Goal: Information Seeking & Learning: Learn about a topic

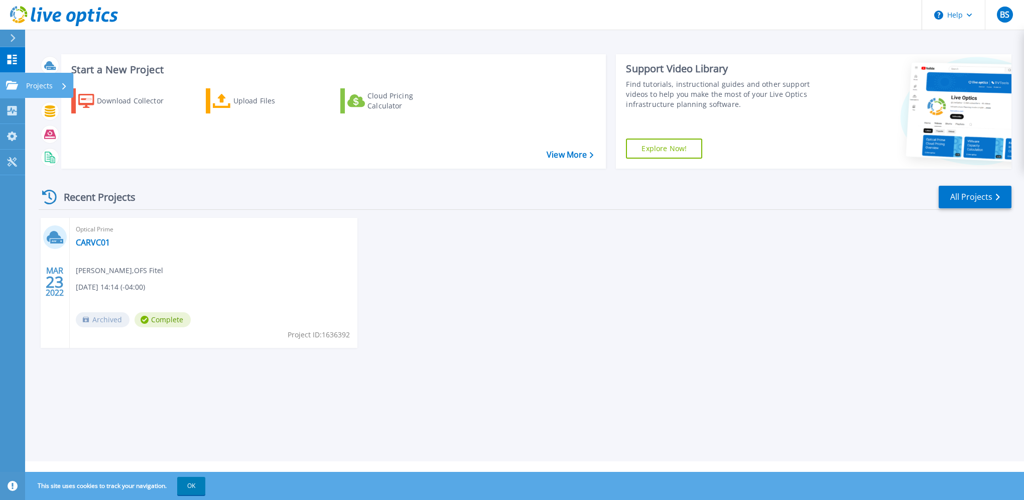
click at [54, 84] on div "Projects" at bounding box center [46, 86] width 41 height 26
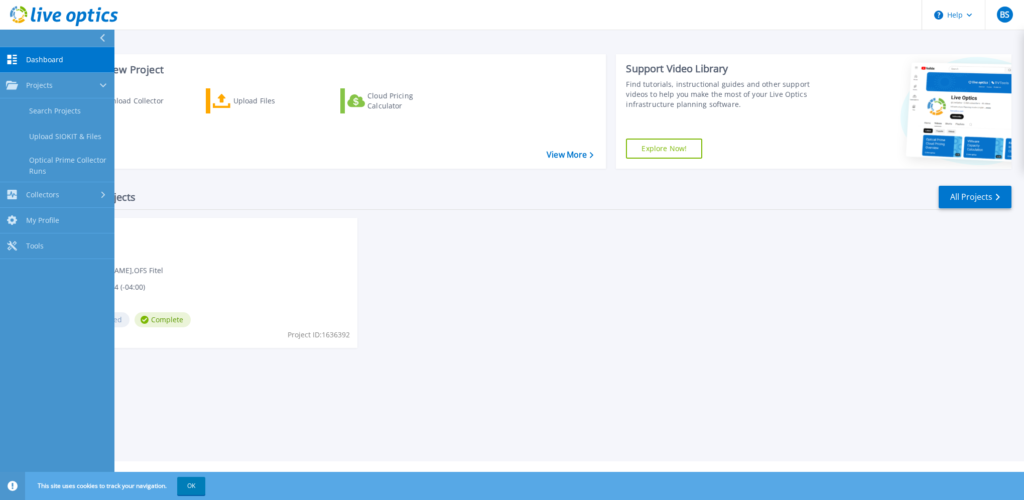
click at [556, 247] on div "MAR 23 2022 Optical Prime CARVC01 Billy Stephens , OFS Fitel 03/23/2022, 14:14 …" at bounding box center [521, 293] width 981 height 150
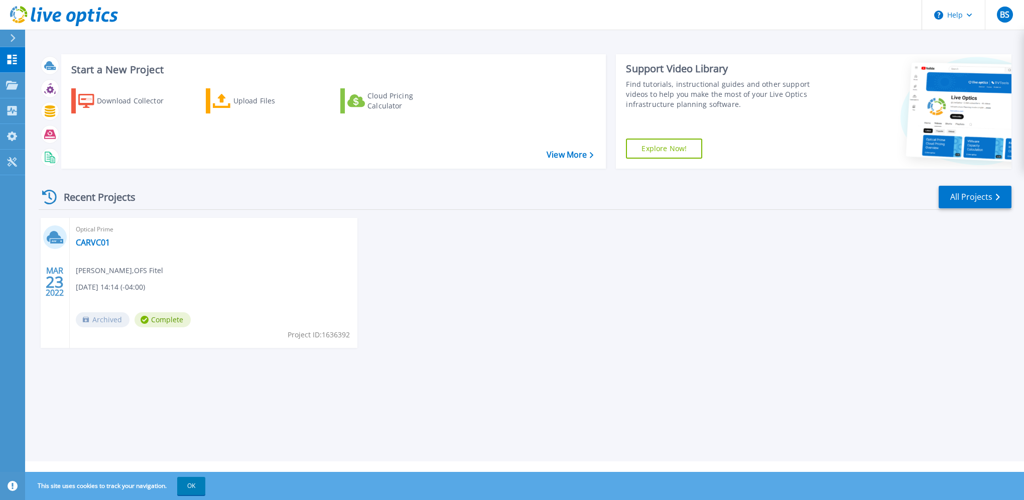
click at [564, 253] on div "MAR 23 2022 Optical Prime CARVC01 Billy Stephens , OFS Fitel 03/23/2022, 14:14 …" at bounding box center [521, 293] width 981 height 150
click at [49, 109] on p "Collectors" at bounding box center [42, 111] width 33 height 26
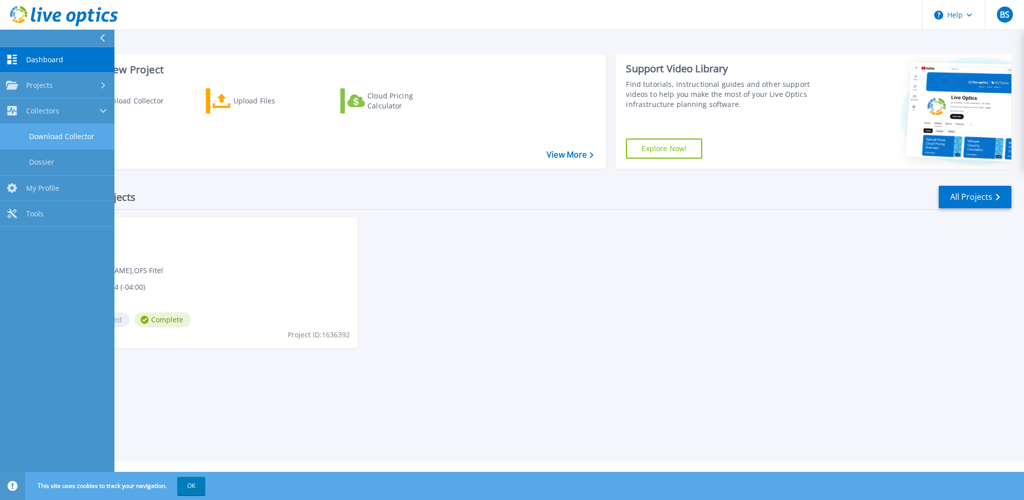
click at [96, 125] on link "Download Collector" at bounding box center [57, 137] width 114 height 26
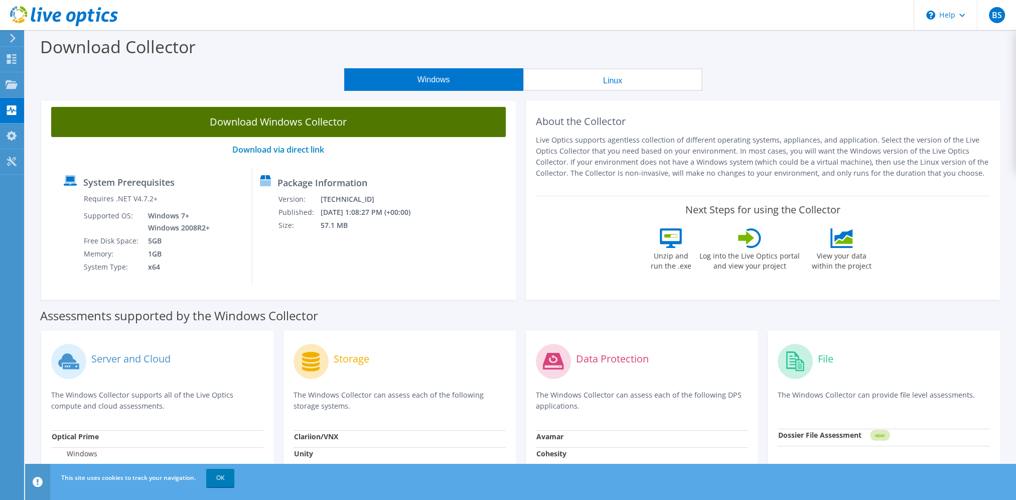
click at [287, 115] on link "Download Windows Collector" at bounding box center [278, 122] width 455 height 30
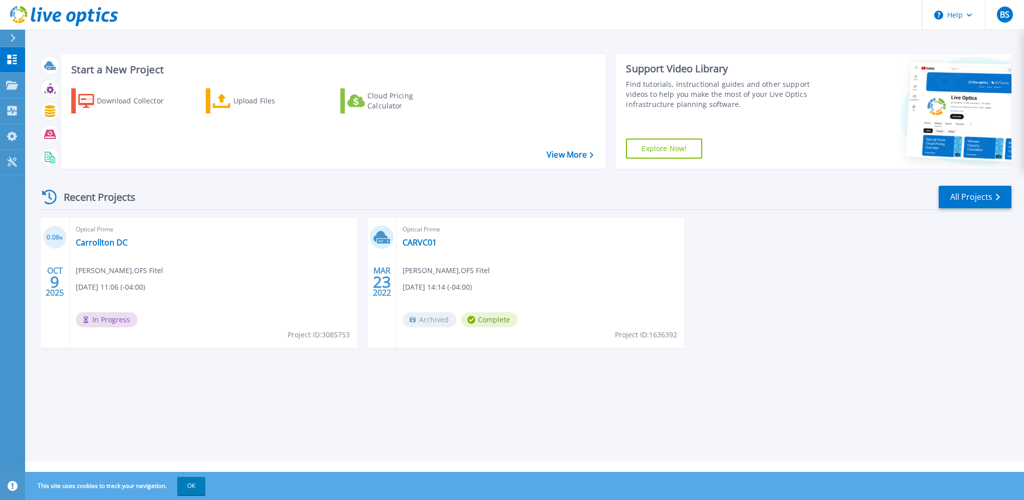
click at [89, 258] on div "Optical Prime Carrollton DC Billy Stephens , OFS Fitel 10/09/2025, 11:06 (-04:0…" at bounding box center [214, 283] width 288 height 130
click at [584, 153] on link "View More" at bounding box center [570, 155] width 47 height 10
click at [13, 81] on icon at bounding box center [12, 85] width 12 height 9
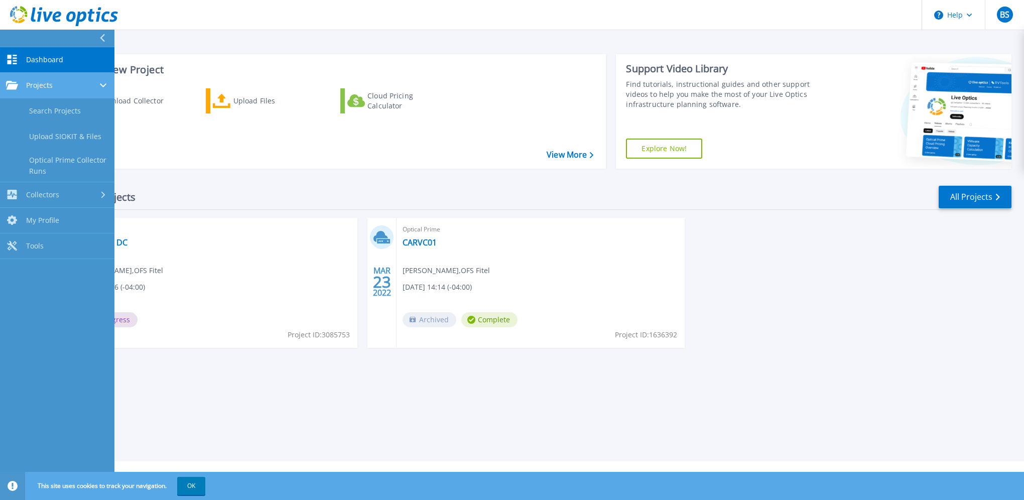
click at [13, 81] on icon at bounding box center [12, 85] width 12 height 9
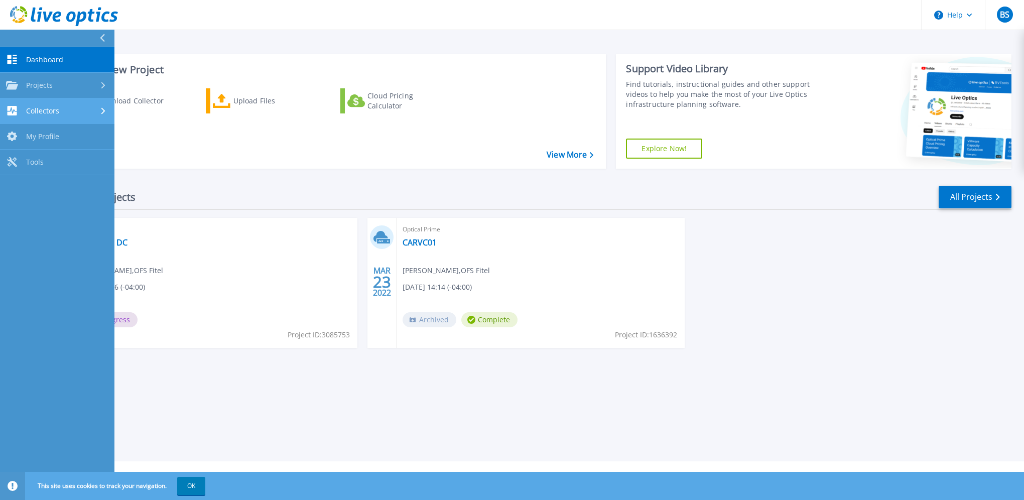
click at [33, 110] on span "Collectors" at bounding box center [42, 110] width 33 height 9
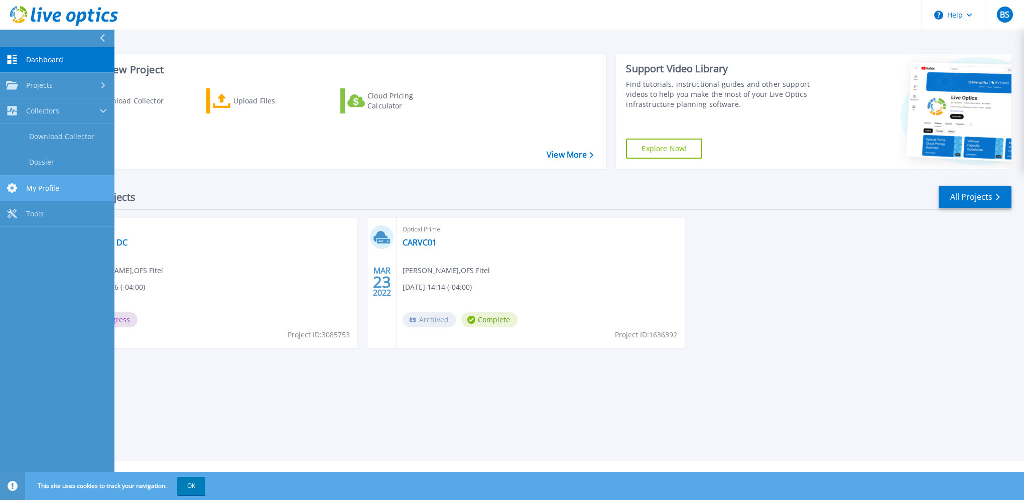
click at [59, 189] on link "My Profile My Profile" at bounding box center [57, 189] width 114 height 26
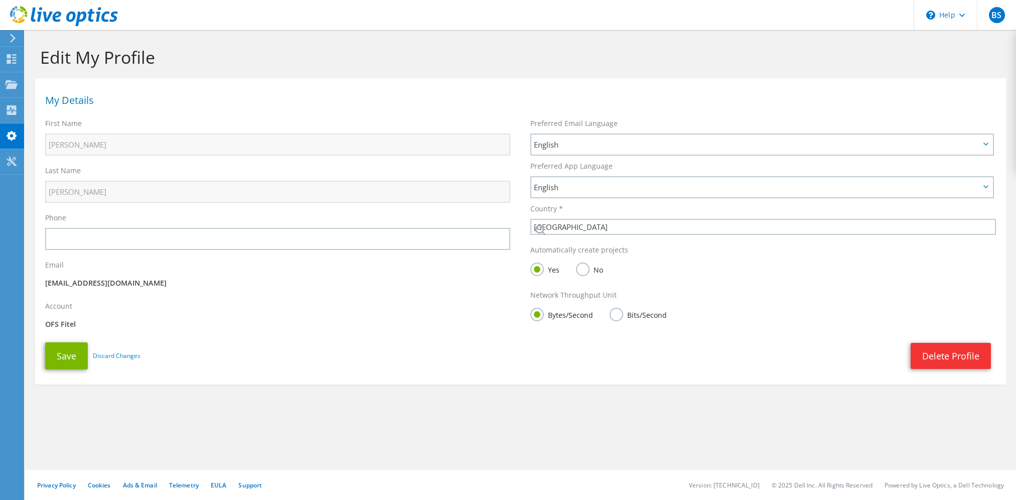
select select "224"
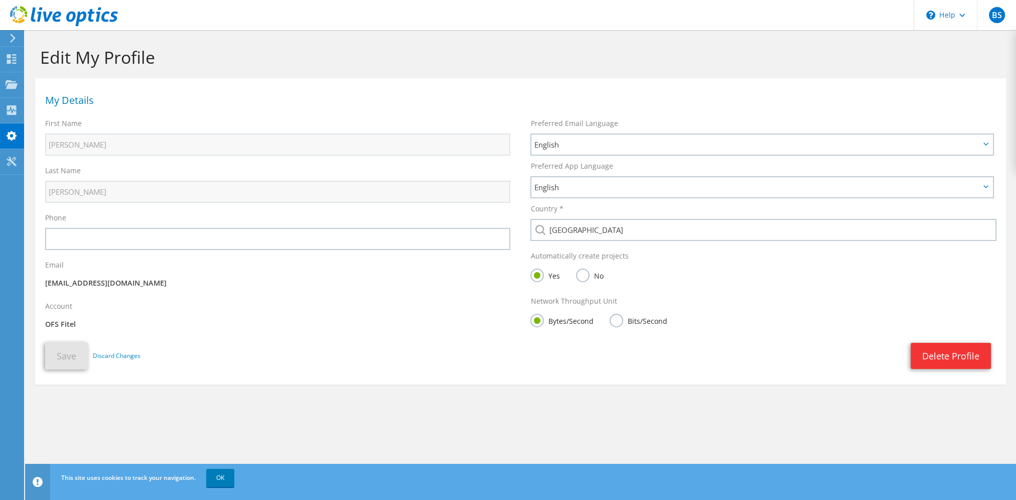
click at [14, 37] on use at bounding box center [13, 38] width 6 height 9
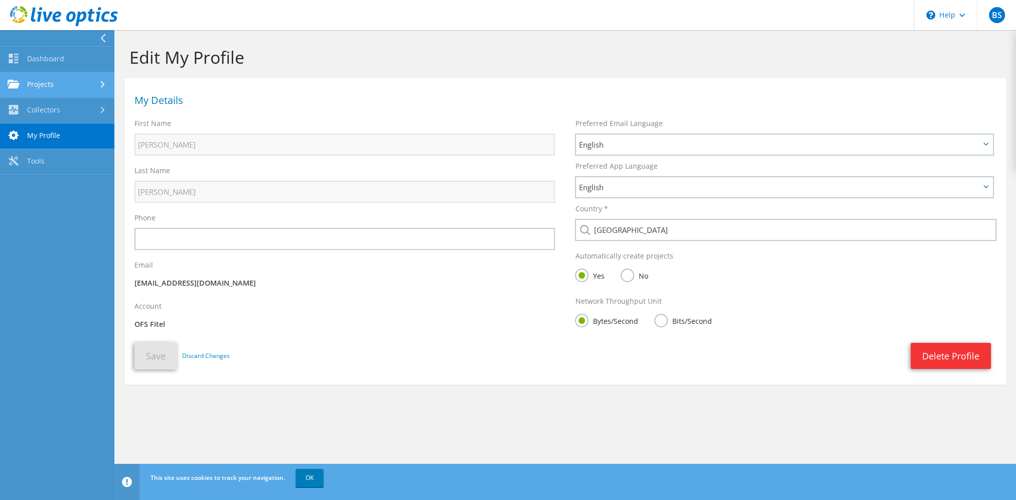
click at [56, 82] on link "Projects" at bounding box center [57, 85] width 114 height 26
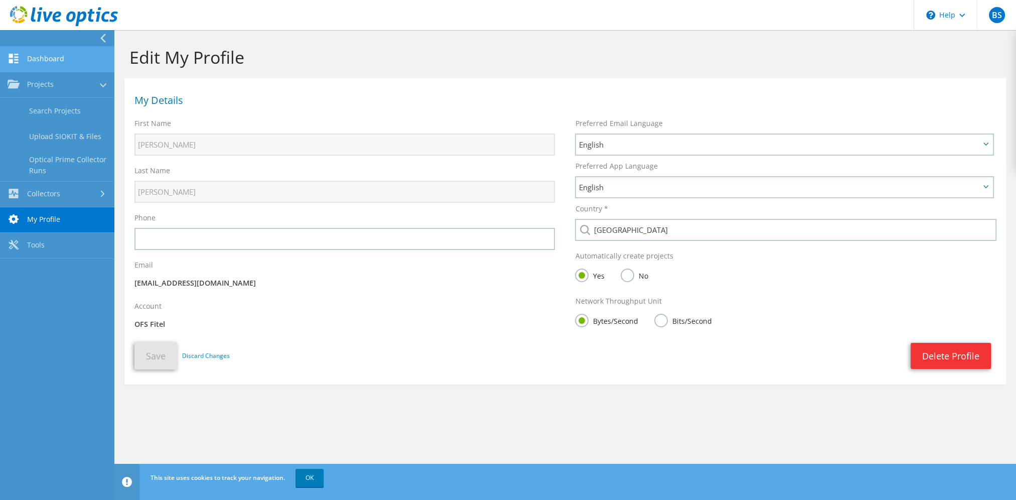
click at [64, 50] on link "Dashboard" at bounding box center [57, 60] width 114 height 26
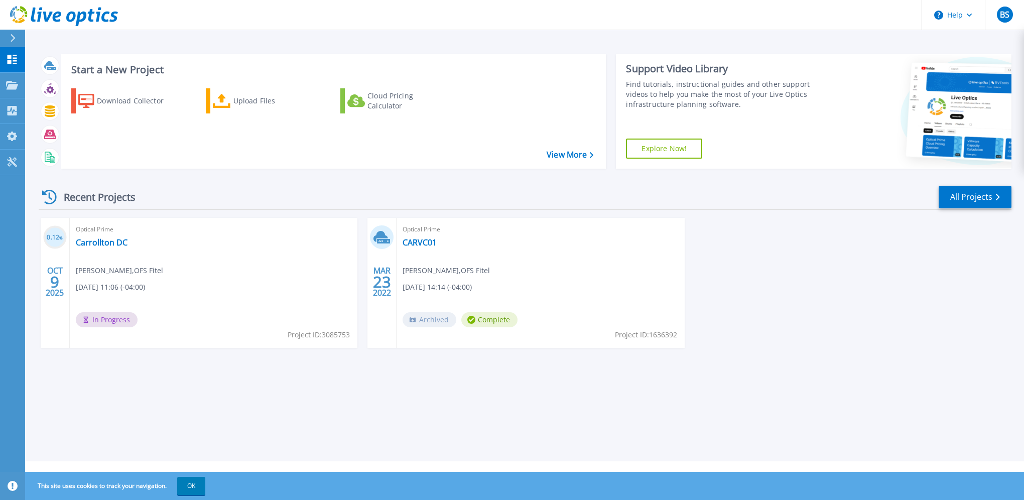
click at [202, 397] on div "Start a New Project Download Collector Upload Files Cloud Pricing Calculator Vi…" at bounding box center [524, 230] width 999 height 461
click at [113, 320] on span "In Progress" at bounding box center [107, 319] width 62 height 15
click at [127, 265] on span "[PERSON_NAME] , OFS Fitel" at bounding box center [119, 270] width 87 height 11
click at [308, 332] on span "Project ID: 3085753" at bounding box center [319, 334] width 62 height 11
click at [138, 281] on div "Optical Prime Carrollton DC Billy Stephens , OFS Fitel 10/09/2025, 11:06 (-04:0…" at bounding box center [214, 283] width 288 height 130
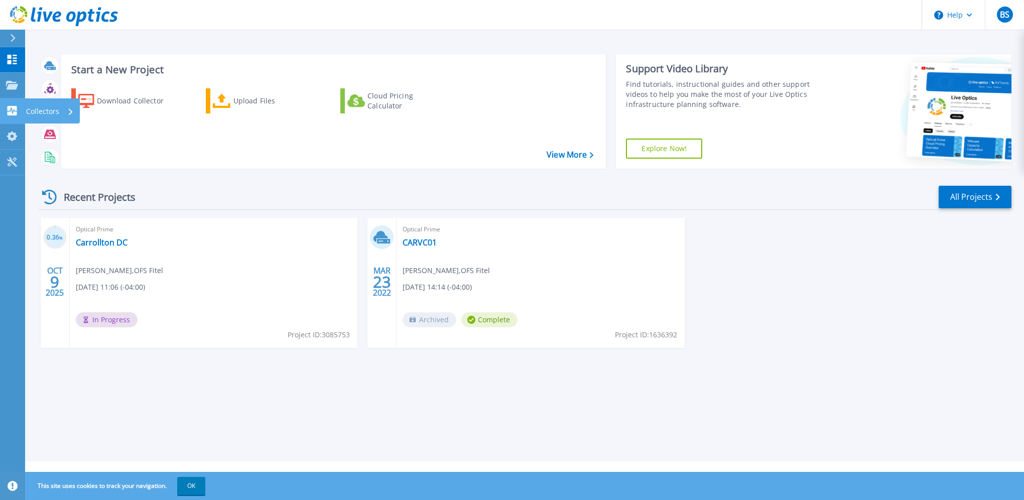
click at [12, 106] on icon at bounding box center [13, 111] width 10 height 10
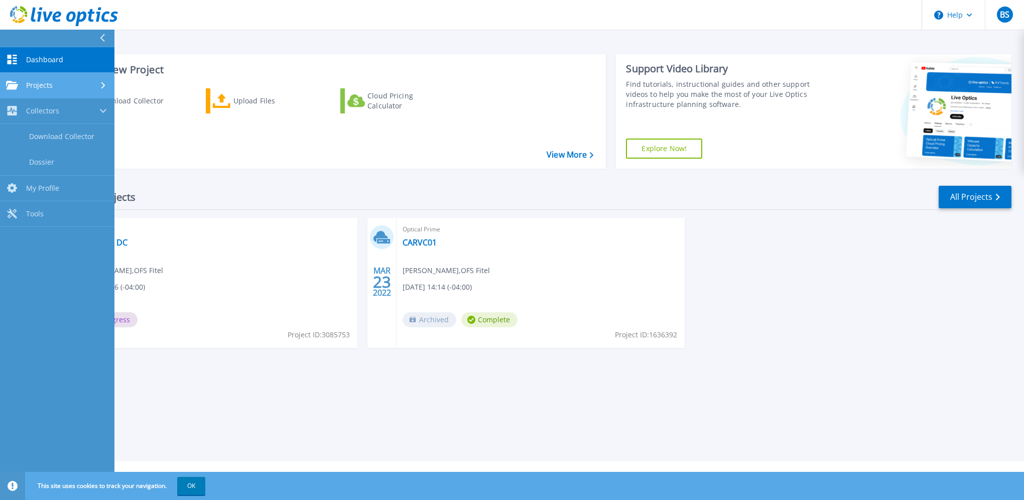
click at [52, 75] on link "Projects Projects" at bounding box center [57, 86] width 114 height 26
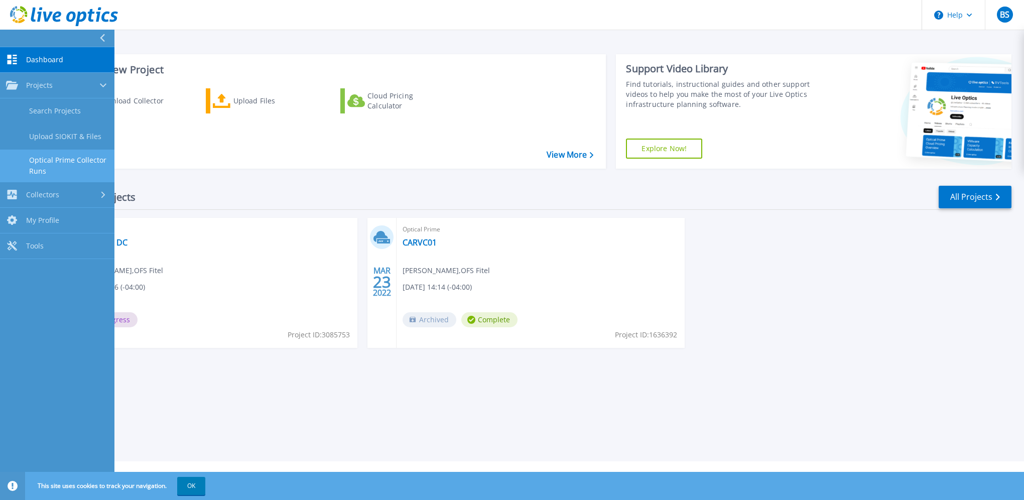
click at [74, 158] on link "Optical Prime Collector Runs" at bounding box center [57, 166] width 114 height 32
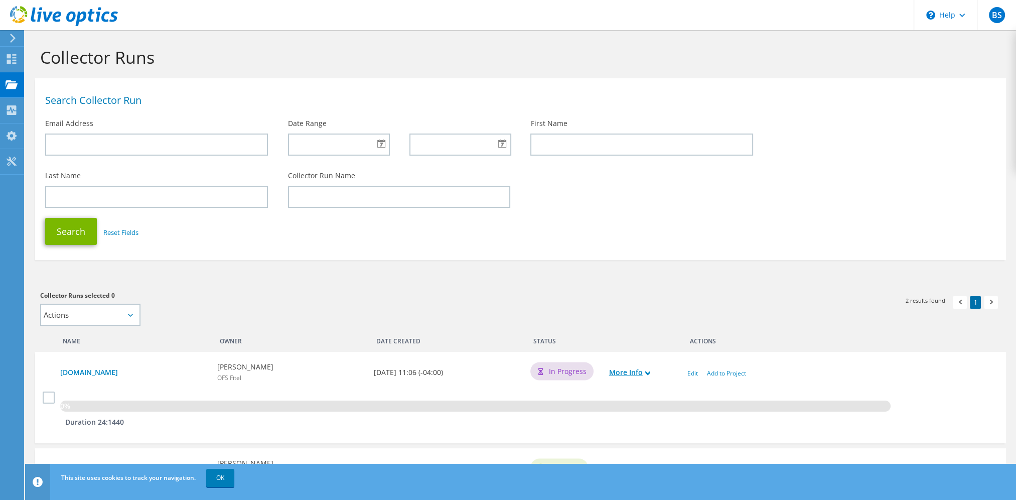
click at [645, 371] on link "More Info" at bounding box center [629, 372] width 41 height 11
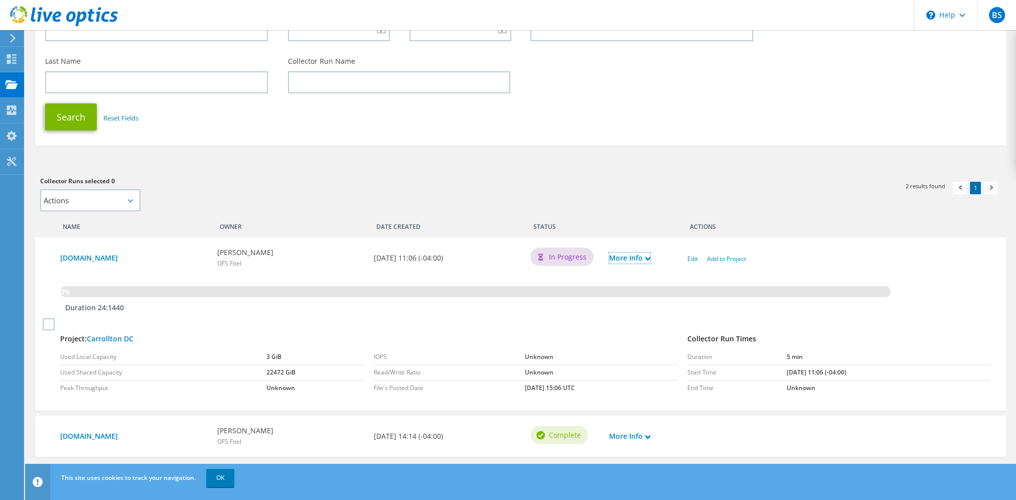
scroll to position [144, 0]
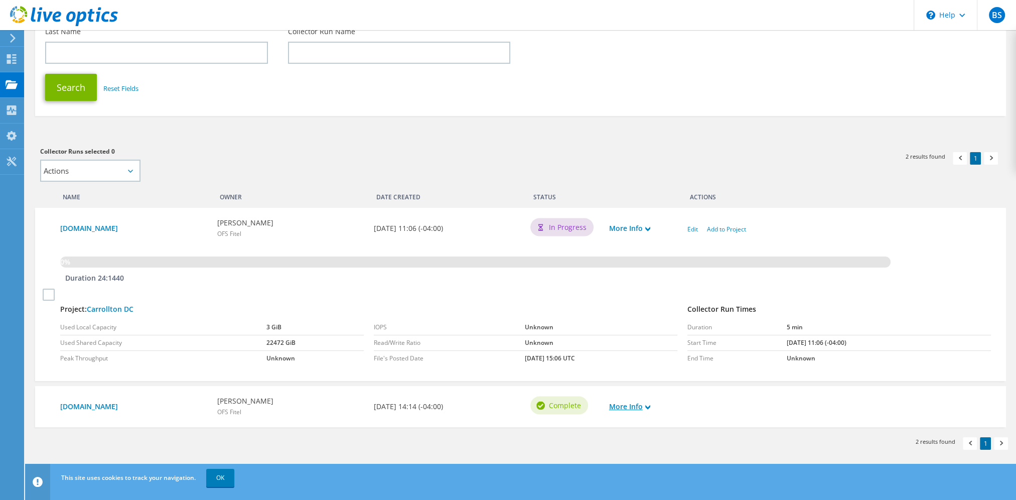
click at [645, 401] on link "More Info" at bounding box center [629, 406] width 41 height 11
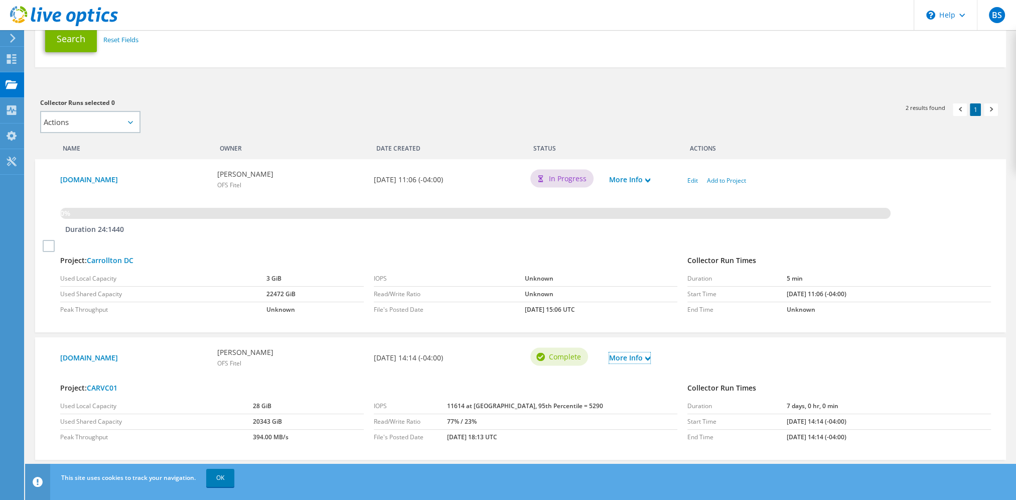
scroll to position [225, 0]
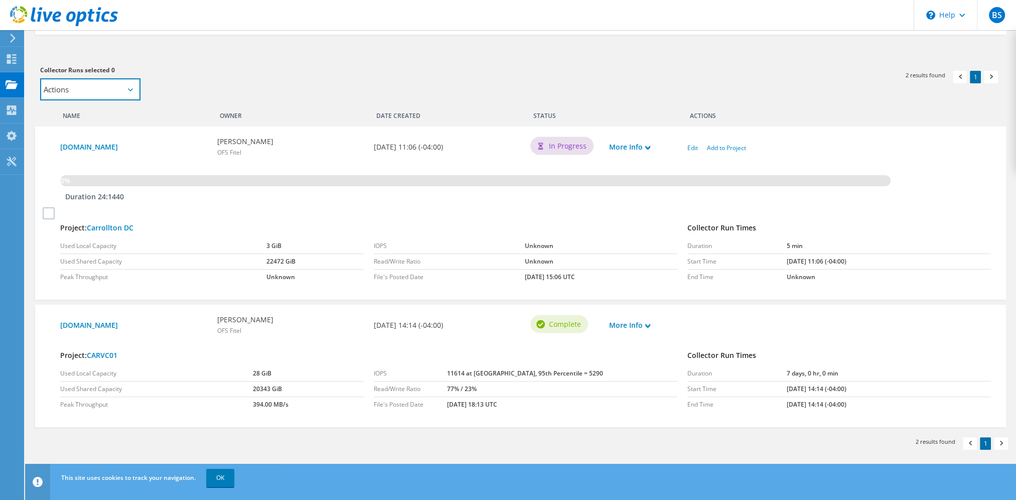
click at [102, 95] on select "Actions Add to new project Add to existing project" at bounding box center [90, 89] width 100 height 22
click at [102, 82] on select "Actions Add to new project Add to existing project" at bounding box center [90, 89] width 100 height 22
click at [115, 219] on div "Project: Carrollton DC" at bounding box center [368, 221] width 627 height 26
click at [113, 225] on link "Carrollton DC" at bounding box center [110, 228] width 47 height 10
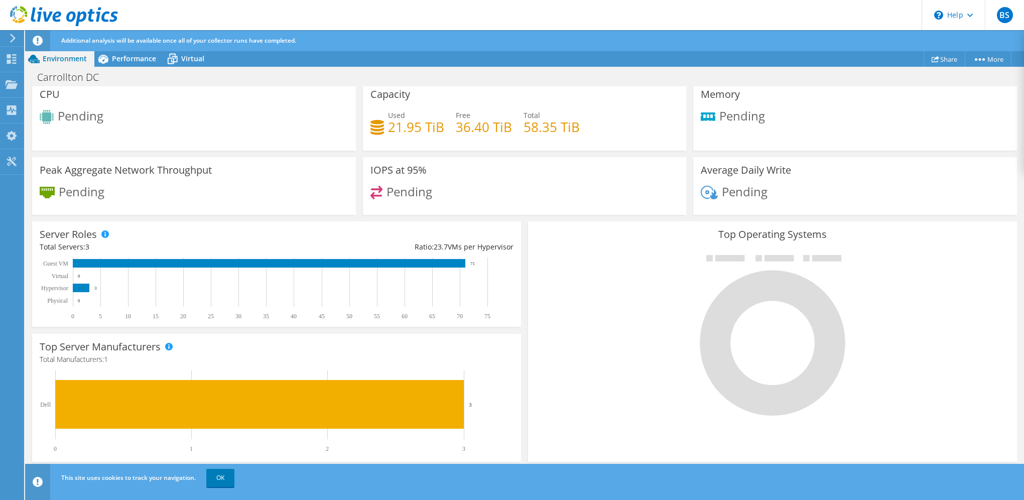
scroll to position [59, 0]
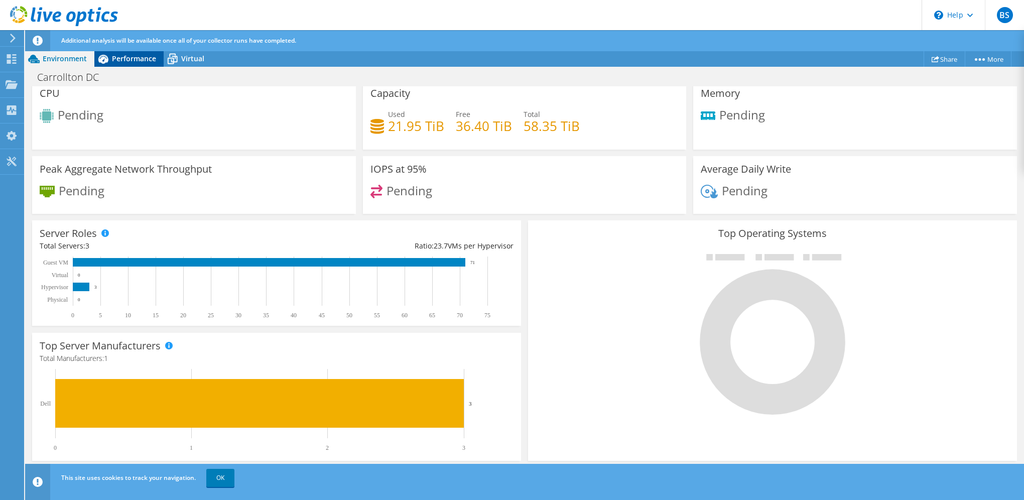
click at [124, 60] on span "Performance" at bounding box center [134, 59] width 44 height 10
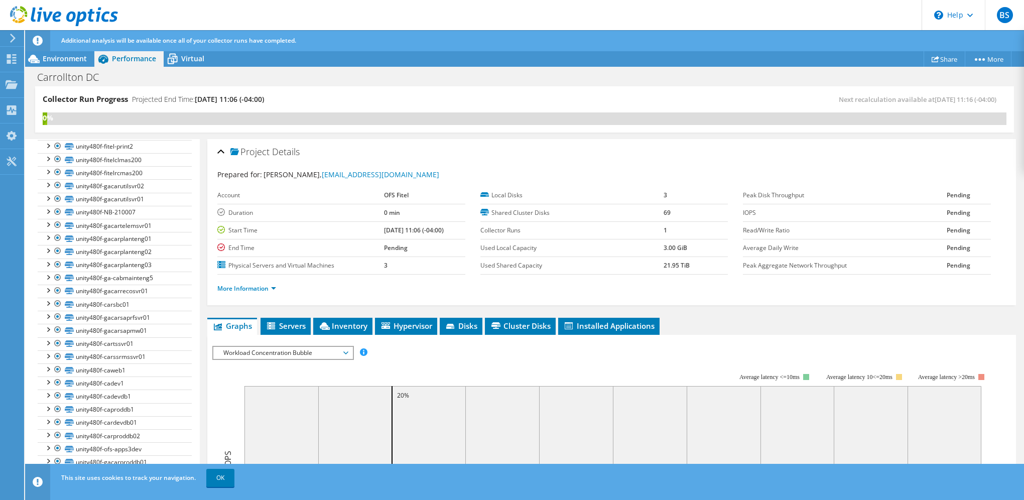
scroll to position [0, 0]
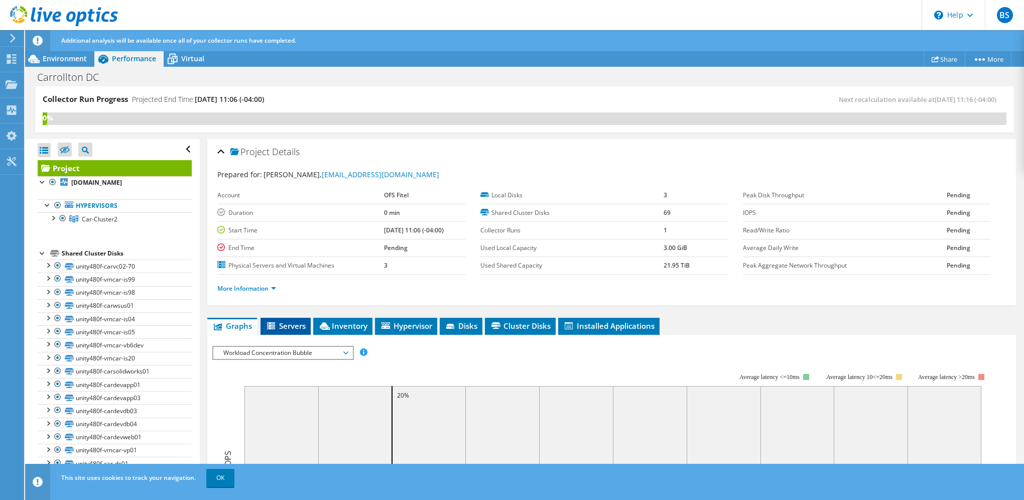
click at [281, 321] on span "Servers" at bounding box center [285, 326] width 40 height 10
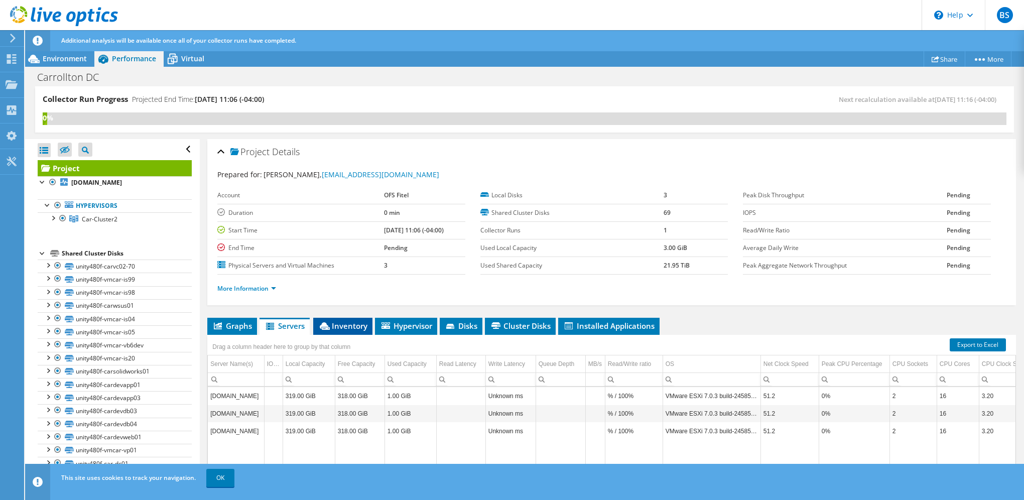
click at [341, 323] on span "Inventory" at bounding box center [342, 326] width 49 height 10
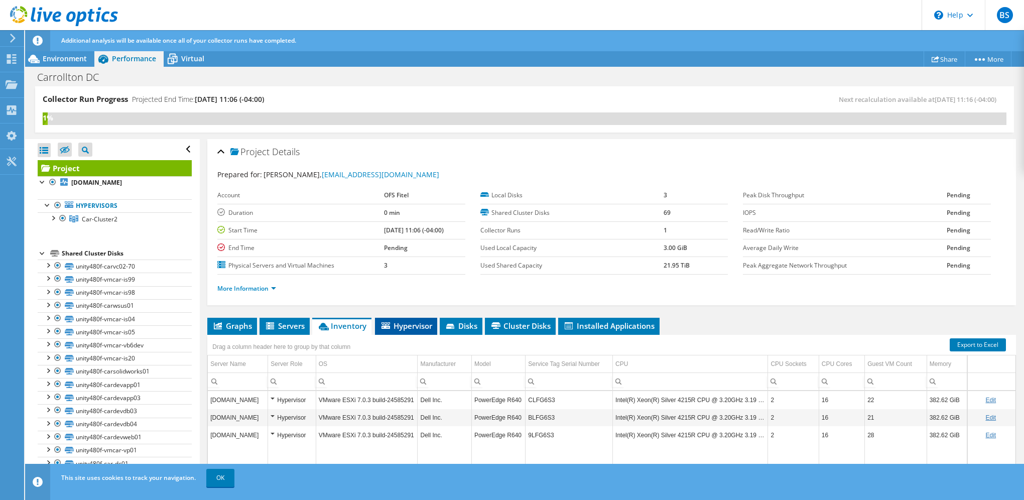
click at [417, 323] on span "Hypervisor" at bounding box center [406, 326] width 52 height 10
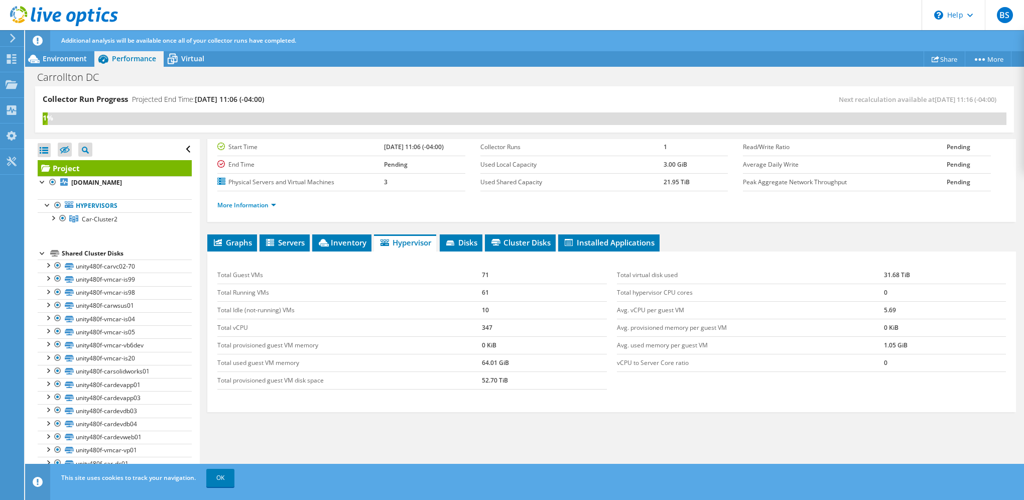
scroll to position [84, 0]
click at [473, 238] on span "Disks" at bounding box center [461, 242] width 33 height 10
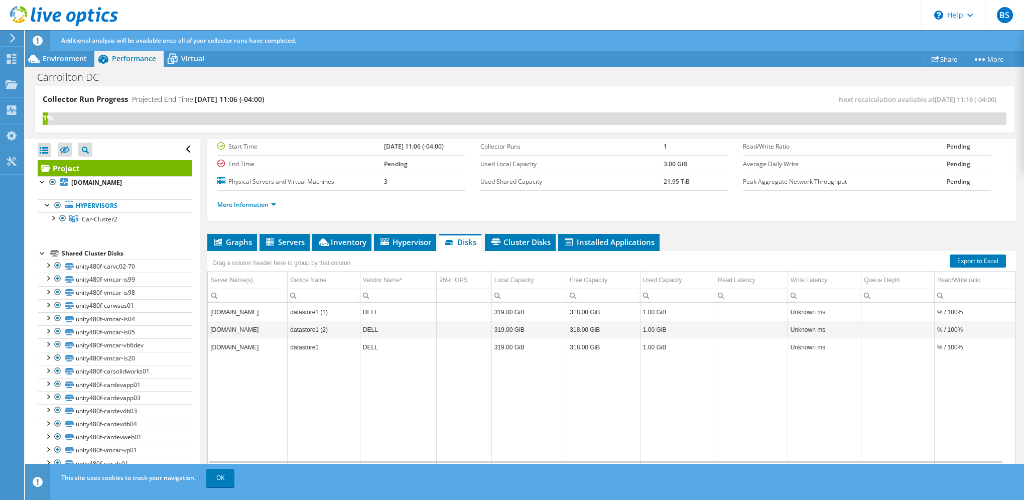
click at [536, 230] on div "Project Details Prepared for: Billy Stephens, BStephens@ofsoptics.com Account O…" at bounding box center [612, 278] width 824 height 447
click at [532, 241] on span "Cluster Disks" at bounding box center [520, 242] width 61 height 10
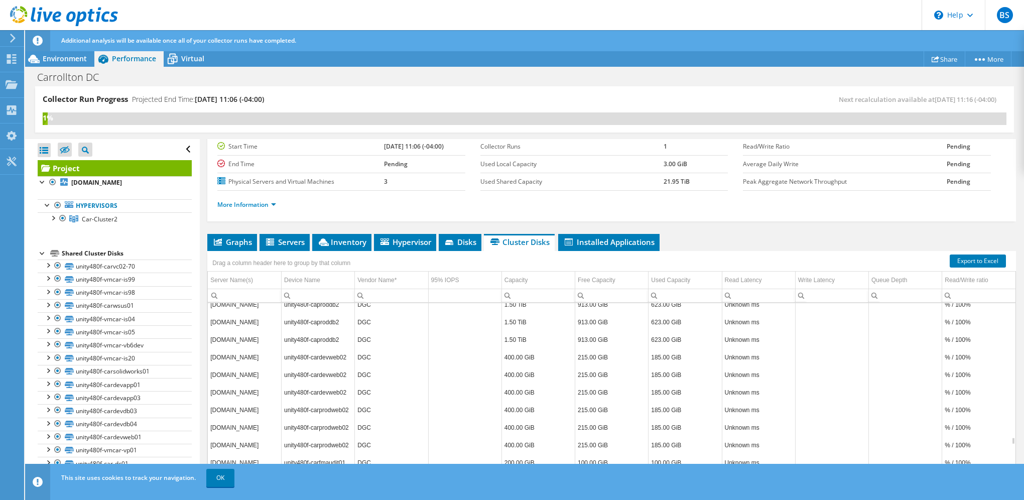
scroll to position [3454, 0]
click at [604, 241] on span "Installed Applications" at bounding box center [608, 242] width 91 height 10
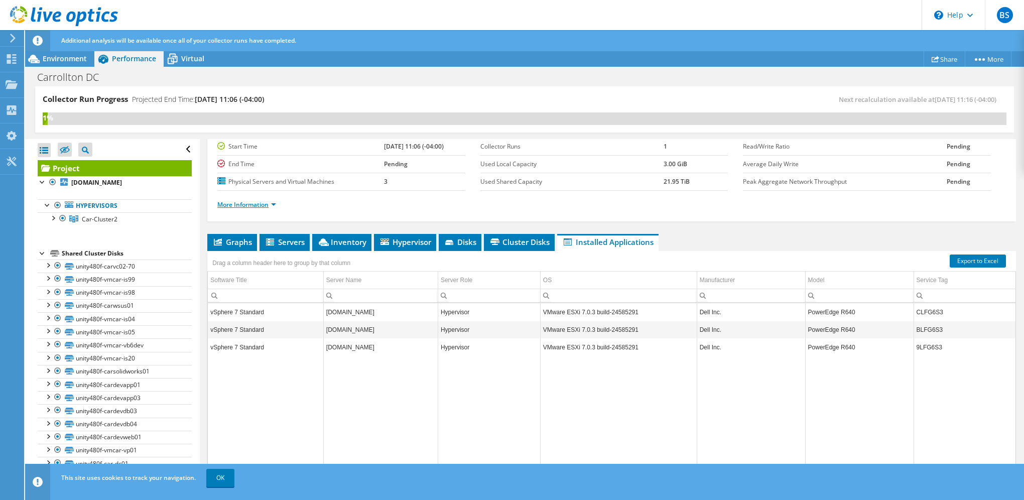
click at [265, 201] on link "More Information" at bounding box center [246, 204] width 59 height 9
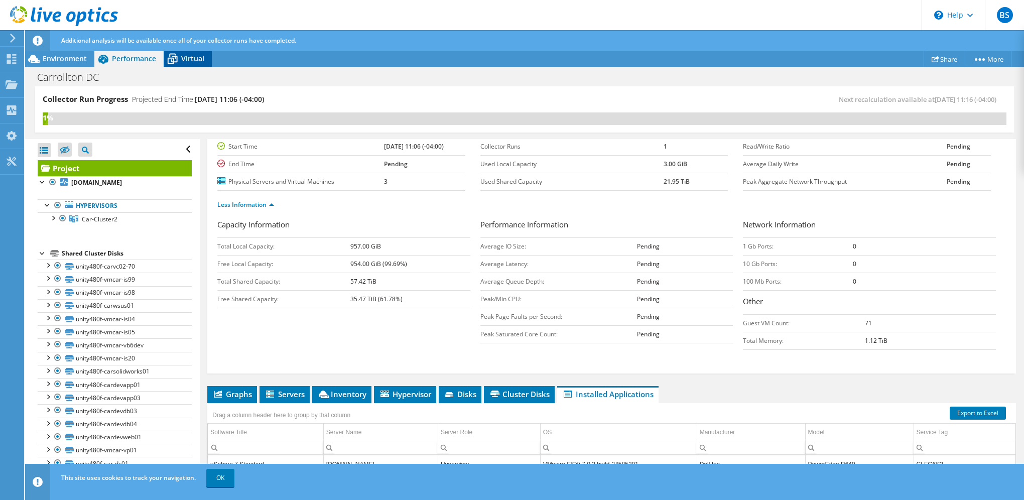
click at [179, 58] on icon at bounding box center [173, 59] width 18 height 18
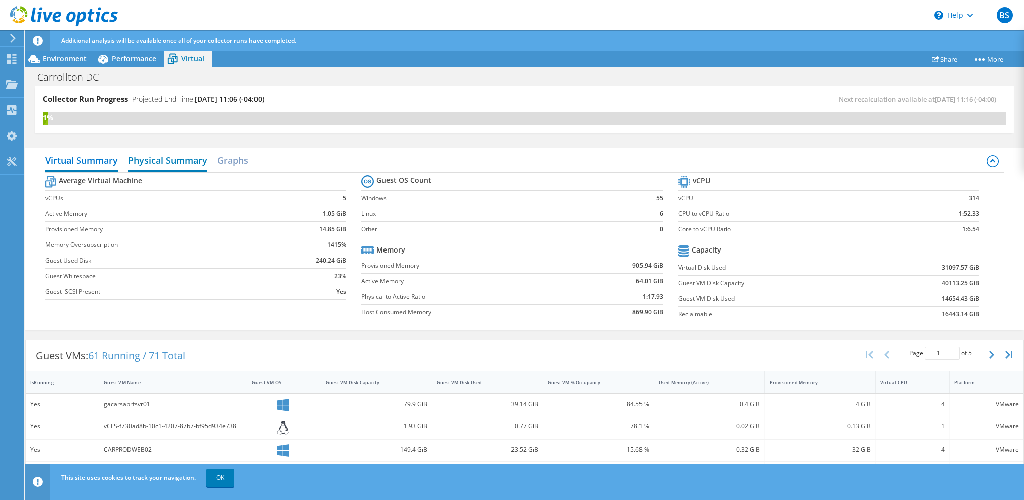
click at [167, 157] on h2 "Physical Summary" at bounding box center [167, 161] width 79 height 22
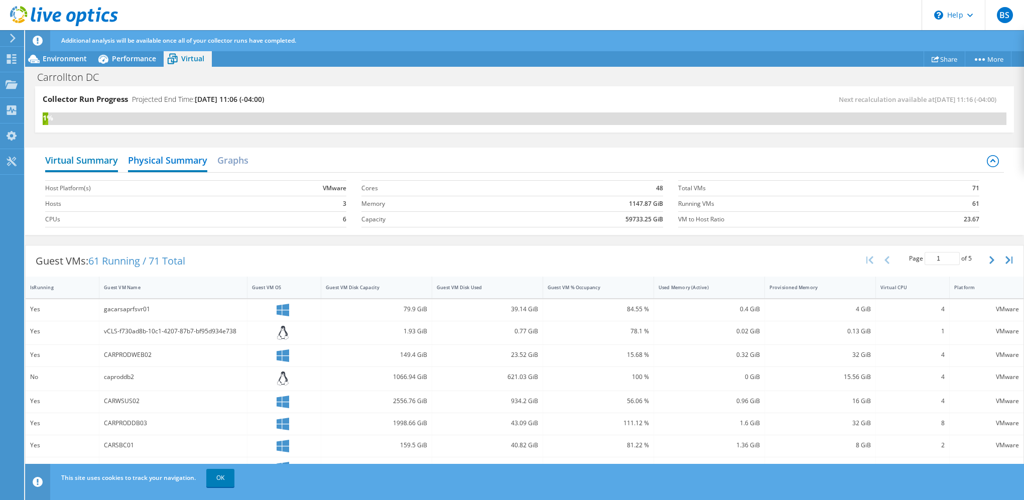
click at [91, 156] on h2 "Virtual Summary" at bounding box center [81, 161] width 73 height 22
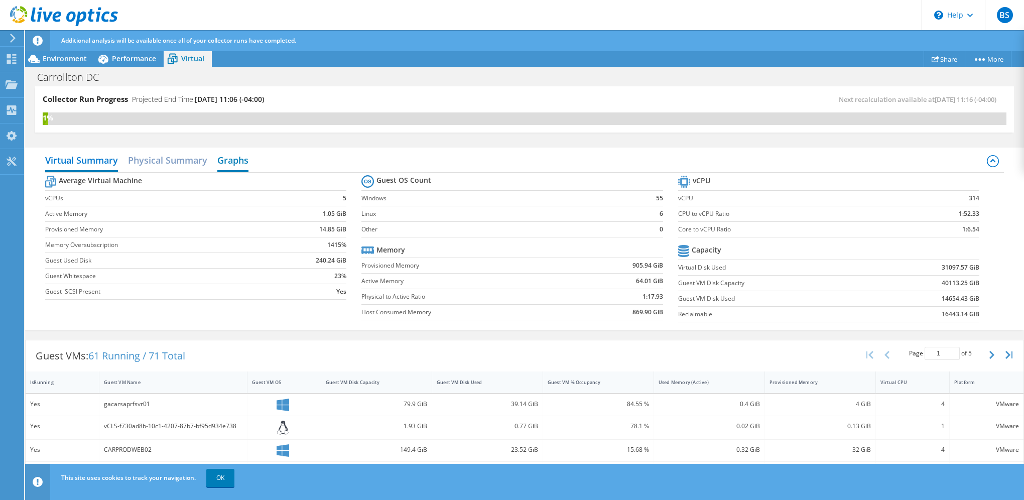
click at [232, 163] on h2 "Graphs" at bounding box center [232, 161] width 31 height 22
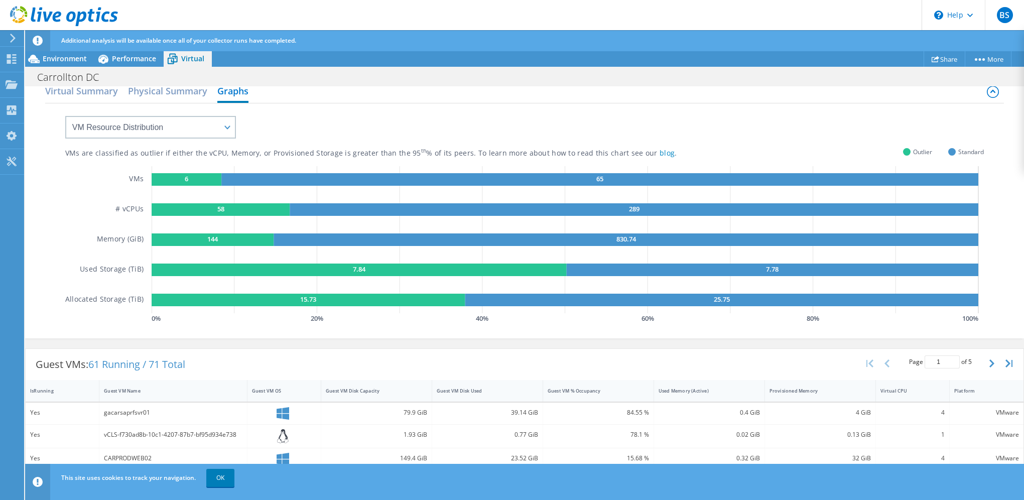
scroll to position [0, 0]
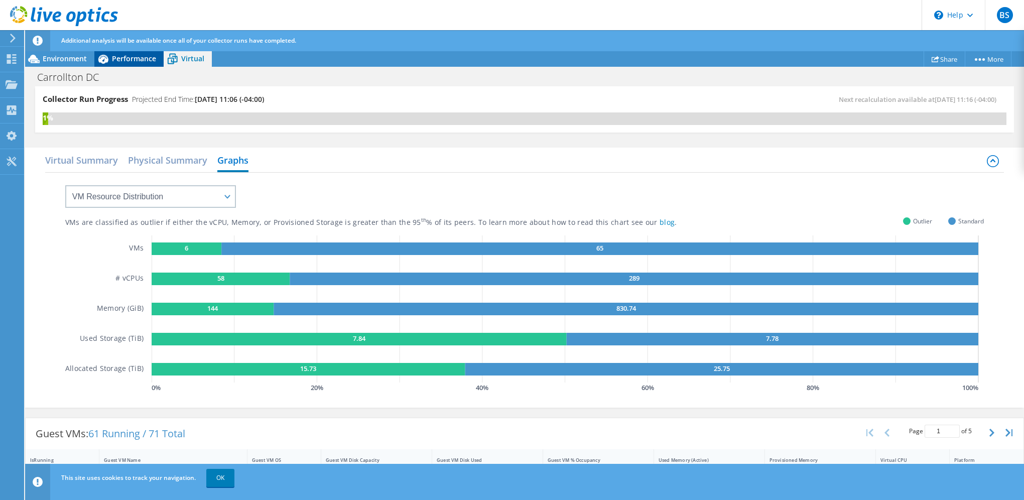
click at [126, 56] on span "Performance" at bounding box center [134, 59] width 44 height 10
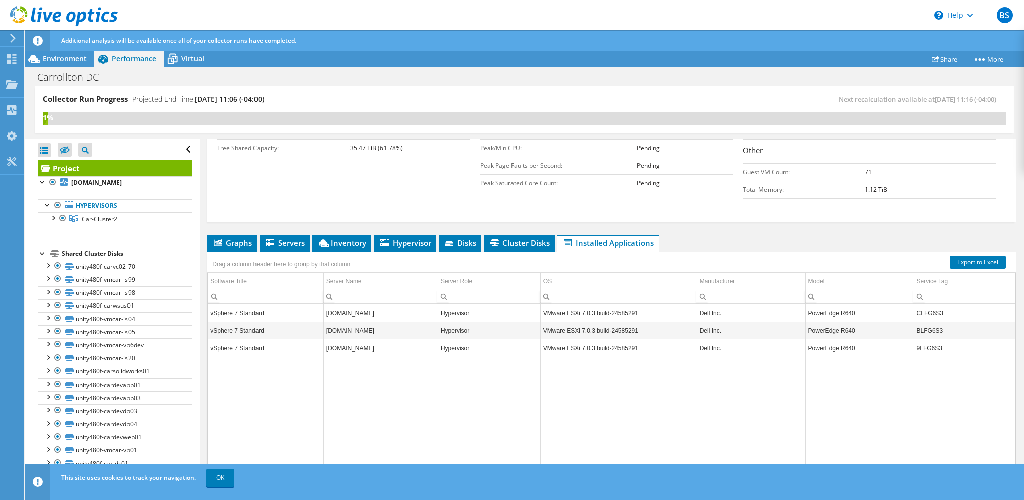
click at [401, 69] on div "Carrollton DC Print" at bounding box center [524, 77] width 999 height 19
click at [996, 59] on link "More" at bounding box center [988, 59] width 47 height 16
click at [44, 53] on div "Environment" at bounding box center [59, 59] width 69 height 16
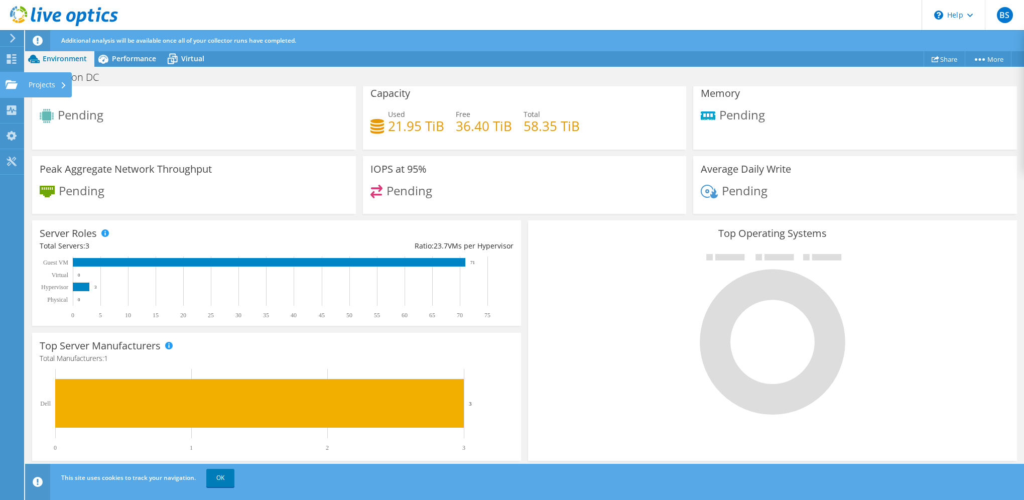
click at [11, 82] on icon at bounding box center [12, 85] width 12 height 10
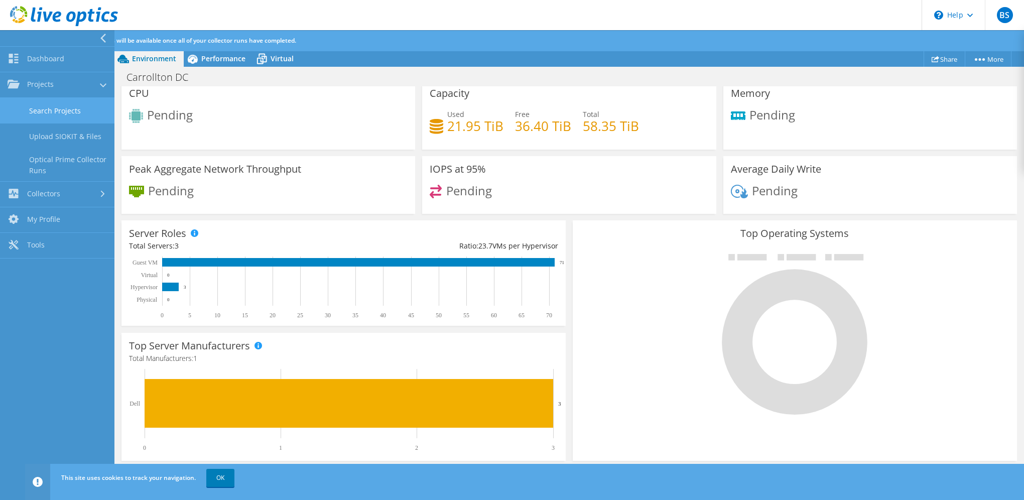
click at [57, 106] on link "Search Projects" at bounding box center [57, 111] width 114 height 26
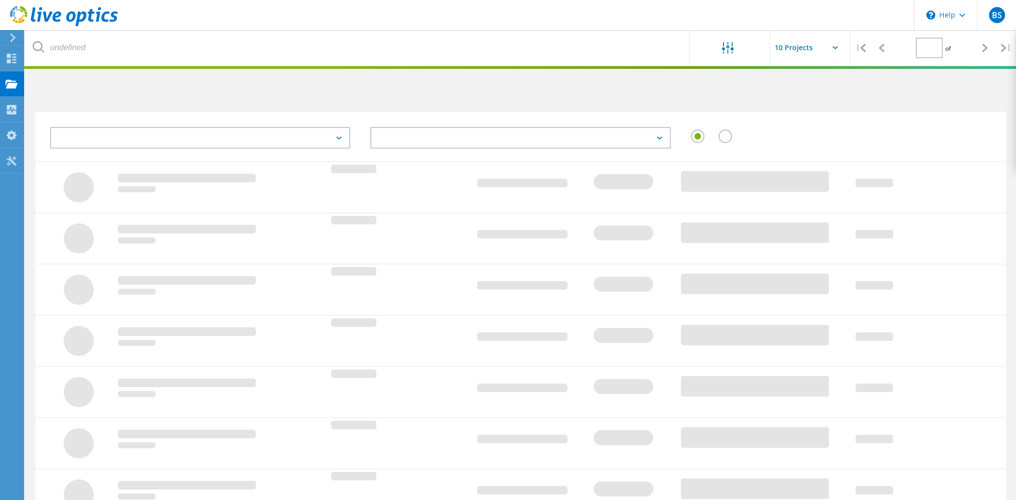
type input "1"
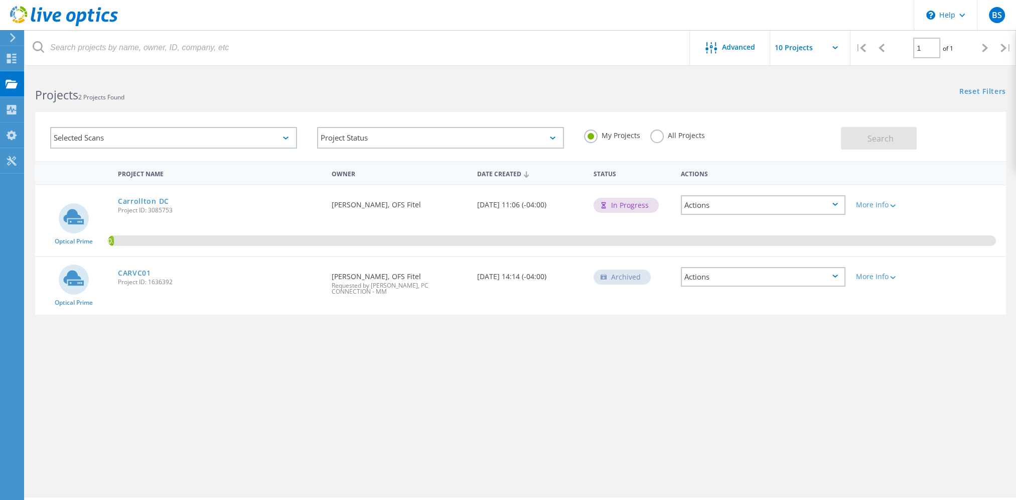
click at [270, 133] on div "Selected Scans" at bounding box center [173, 138] width 247 height 22
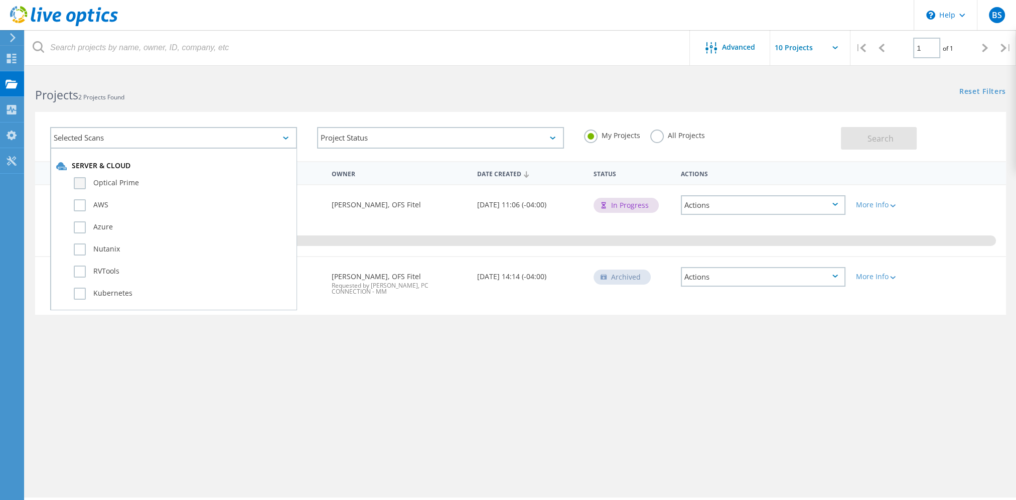
click at [79, 181] on label "Optical Prime" at bounding box center [182, 183] width 217 height 12
click at [0, 0] on input "Optical Prime" at bounding box center [0, 0] width 0 height 0
click at [80, 267] on label "RVTools" at bounding box center [182, 271] width 217 height 12
click at [0, 0] on input "RVTools" at bounding box center [0, 0] width 0 height 0
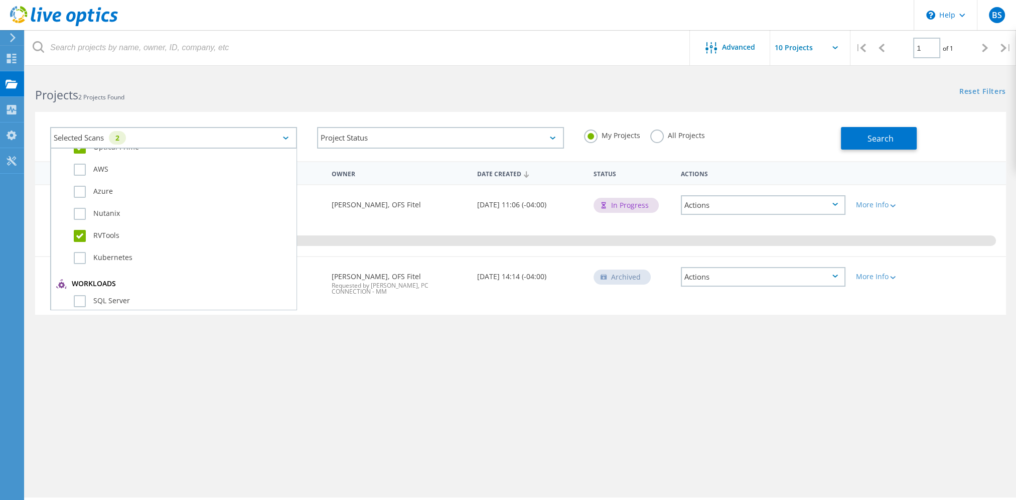
scroll to position [50, 0]
click at [78, 217] on label "RVTools" at bounding box center [182, 221] width 217 height 12
click at [0, 0] on input "RVTools" at bounding box center [0, 0] width 0 height 0
click at [78, 185] on label "SQL Server" at bounding box center [182, 186] width 217 height 12
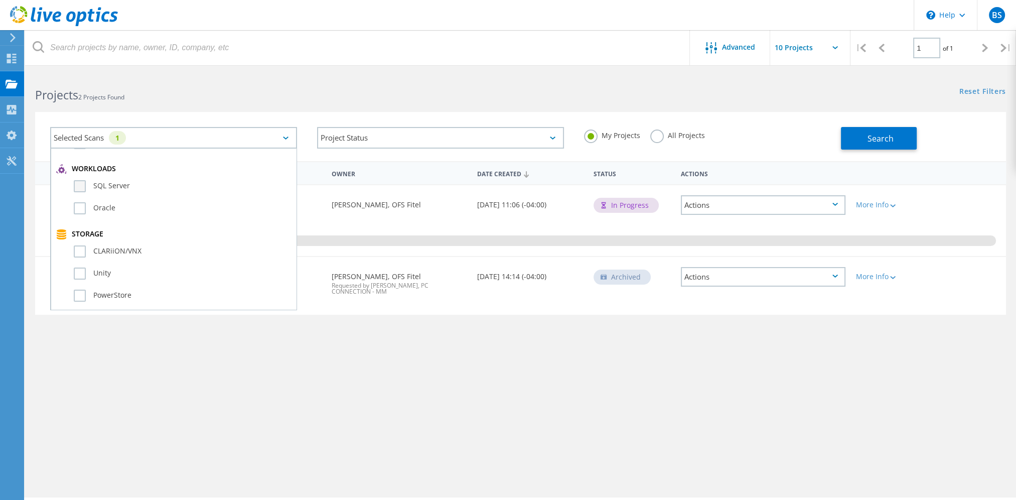
click at [0, 0] on input "SQL Server" at bounding box center [0, 0] width 0 height 0
click at [79, 202] on label "Oracle" at bounding box center [182, 208] width 217 height 12
click at [0, 0] on input "Oracle" at bounding box center [0, 0] width 0 height 0
click at [79, 217] on label "Unity" at bounding box center [182, 223] width 217 height 12
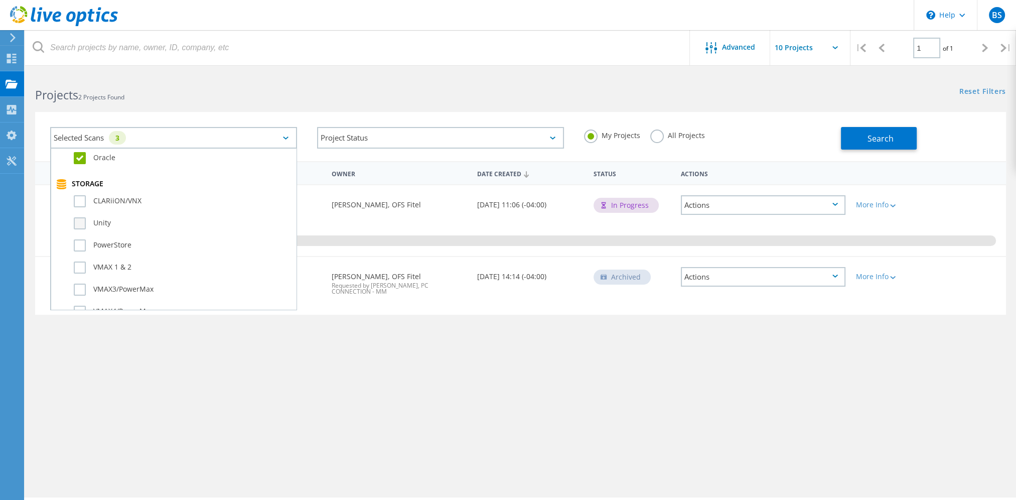
click at [0, 0] on input "Unity" at bounding box center [0, 0] width 0 height 0
click at [79, 255] on label "Veeam" at bounding box center [182, 261] width 217 height 12
click at [0, 0] on input "Veeam" at bounding box center [0, 0] width 0 height 0
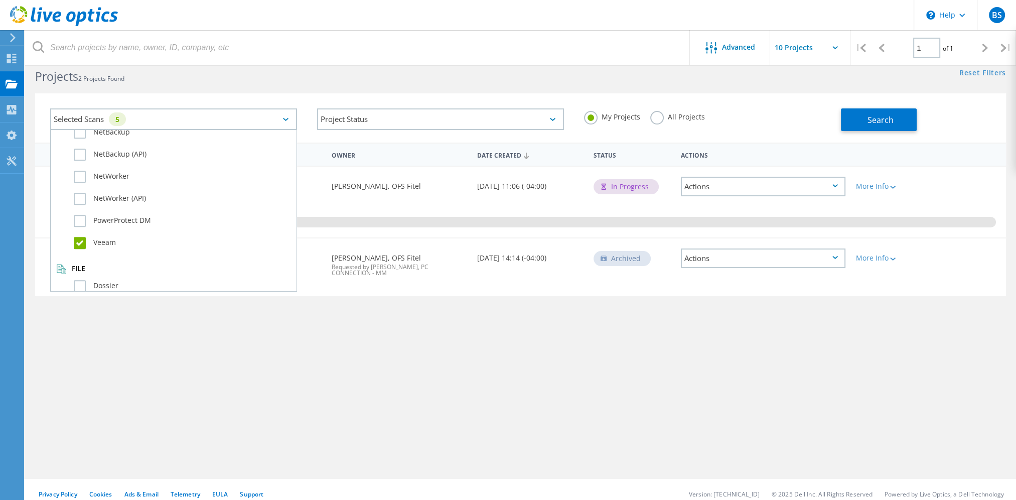
scroll to position [28, 0]
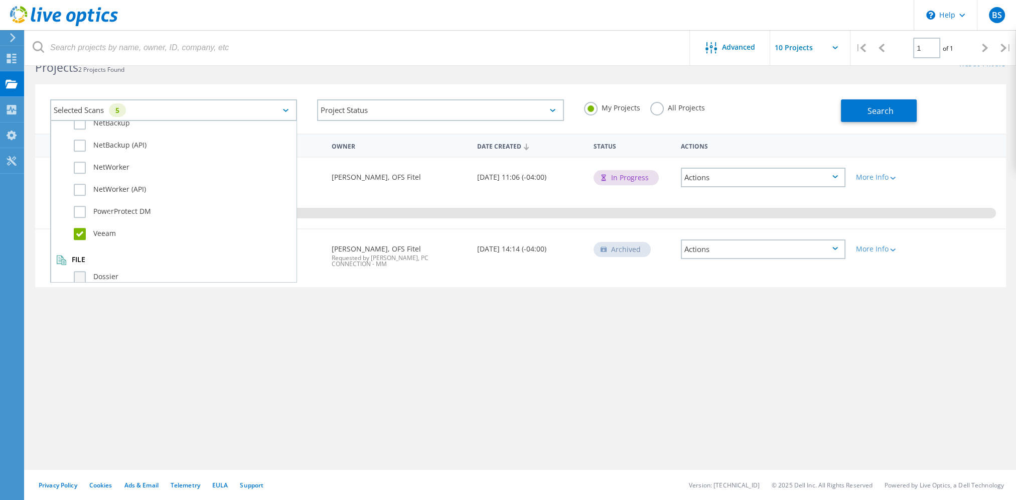
click at [80, 271] on label "Dossier" at bounding box center [182, 277] width 217 height 12
click at [0, 0] on input "Dossier" at bounding box center [0, 0] width 0 height 0
click at [768, 107] on div "My Projects All Projects" at bounding box center [707, 107] width 267 height 37
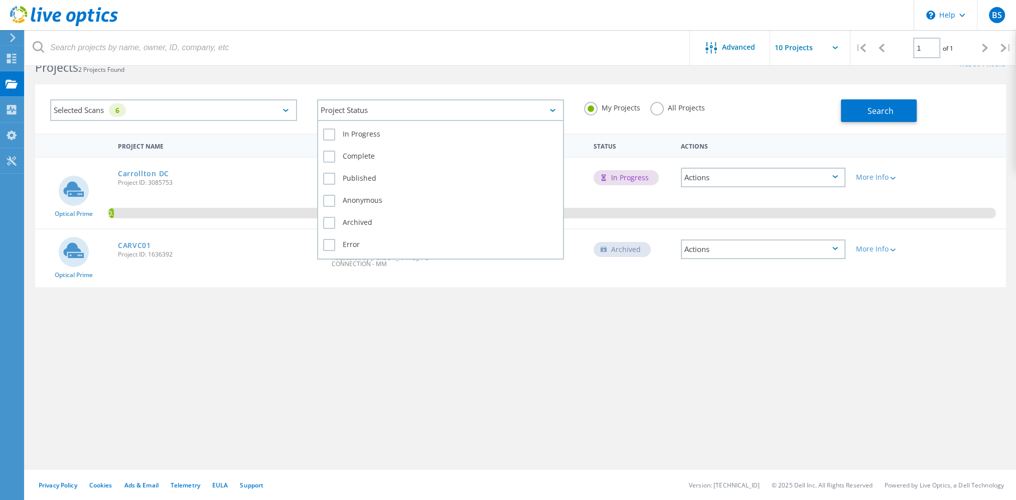
click at [482, 103] on div "Project Status" at bounding box center [440, 110] width 247 height 22
click at [493, 102] on div "Project Status" at bounding box center [440, 110] width 247 height 22
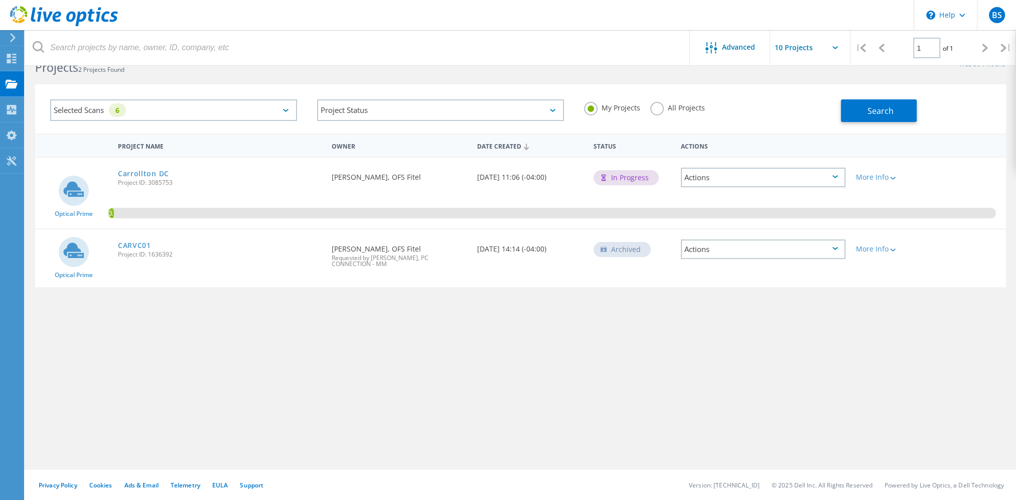
click at [421, 377] on div "Project Name Owner Date Created Status Actions Optical Prime Carrollton DC Proj…" at bounding box center [520, 263] width 971 height 261
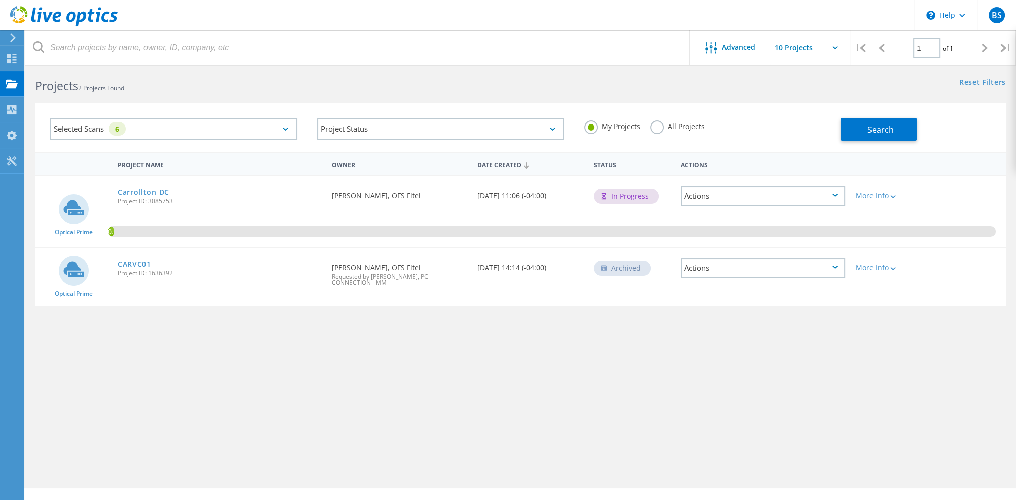
scroll to position [0, 0]
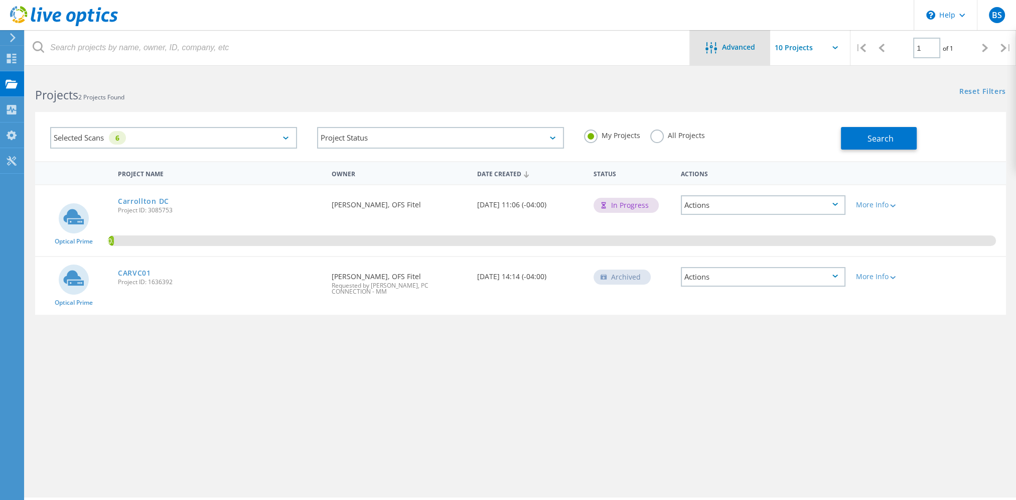
click at [722, 57] on div "Advanced" at bounding box center [730, 47] width 80 height 35
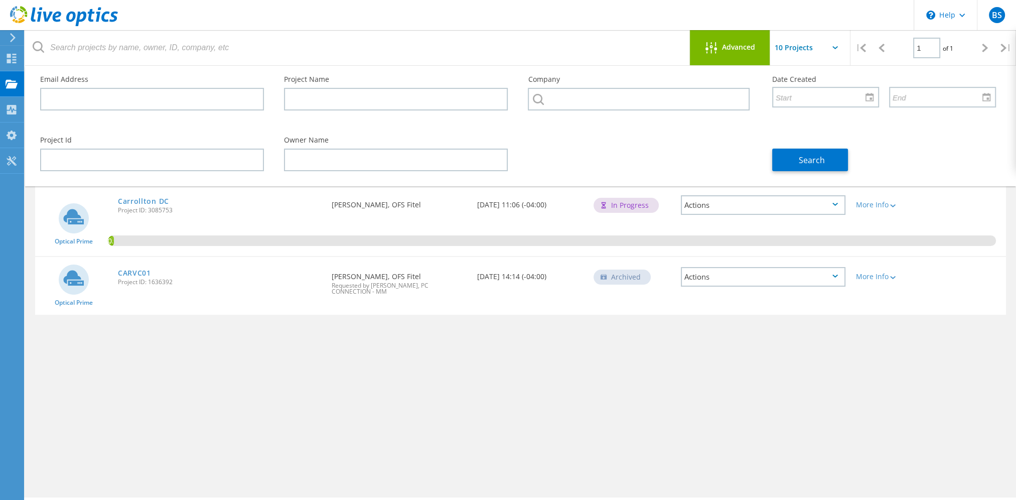
click at [722, 57] on div "Advanced" at bounding box center [730, 47] width 80 height 35
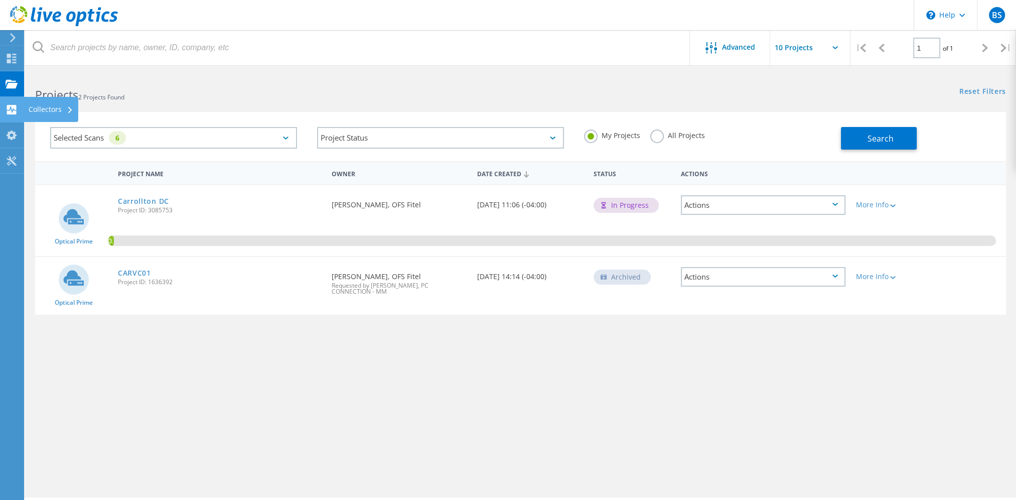
click at [45, 106] on div "Collectors" at bounding box center [51, 109] width 45 height 7
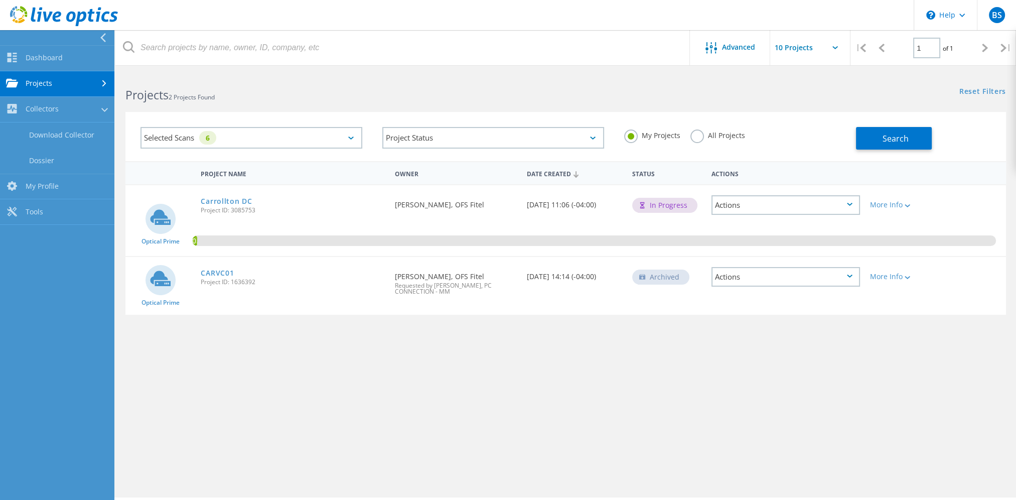
click at [91, 79] on link "Projects" at bounding box center [57, 84] width 114 height 26
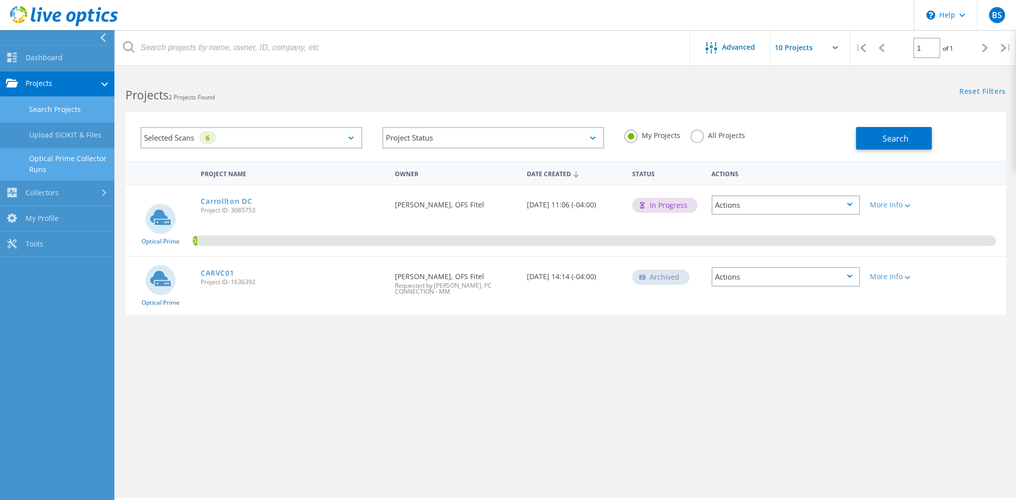
click at [66, 162] on link "Optical Prime Collector Runs" at bounding box center [57, 164] width 114 height 32
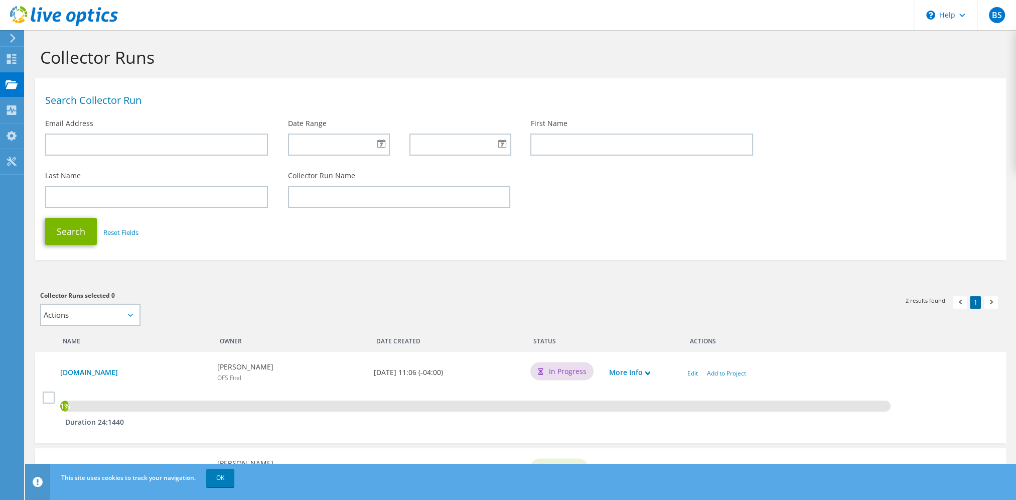
click at [521, 233] on div "Search Reset Fields" at bounding box center [520, 231] width 971 height 37
click at [81, 312] on select "Actions Add to new project Add to existing project" at bounding box center [90, 315] width 100 height 22
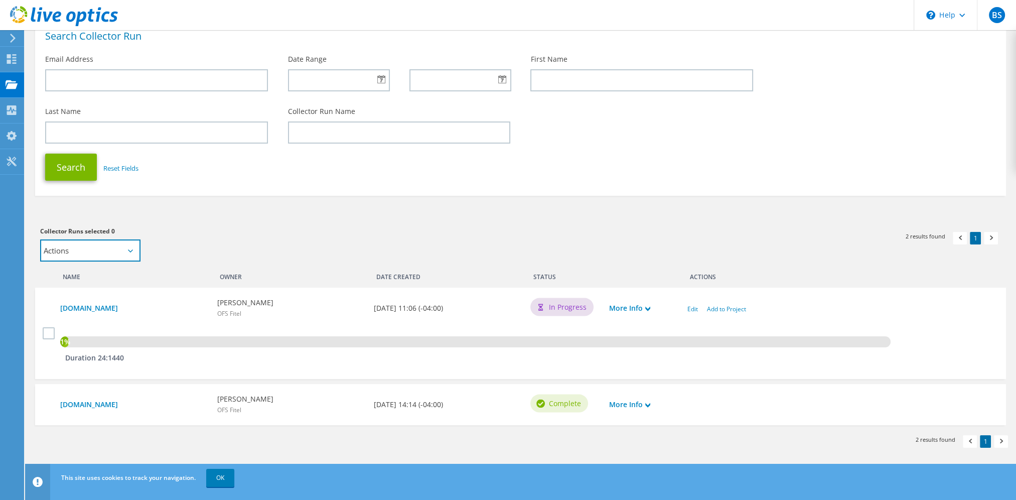
scroll to position [64, 0]
click at [92, 253] on select "Actions Add to new project Add to existing project" at bounding box center [90, 250] width 100 height 22
select select "new_proj"
click at [40, 239] on select "Actions Add to new project Add to existing project" at bounding box center [90, 250] width 100 height 22
click at [526, 223] on div "1 2 results found" at bounding box center [765, 236] width 490 height 31
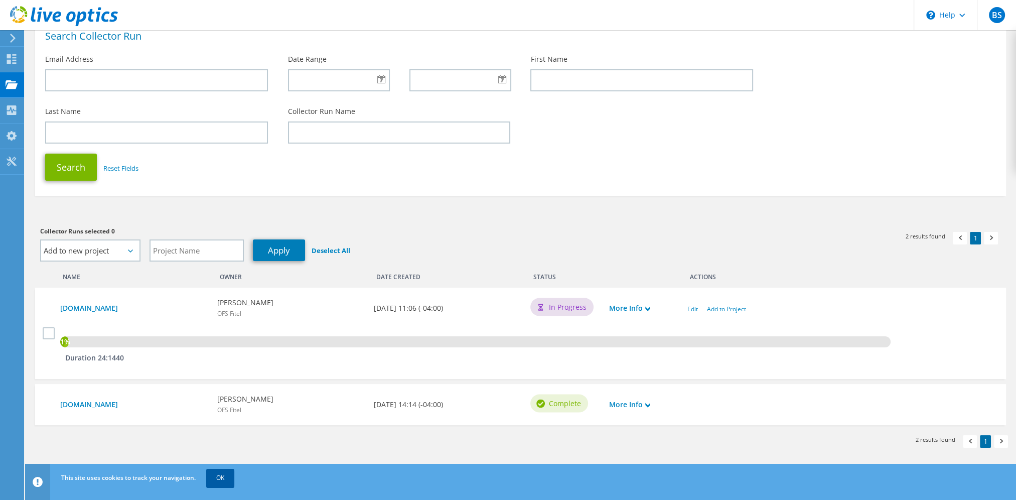
click at [231, 471] on link "OK" at bounding box center [220, 478] width 28 height 18
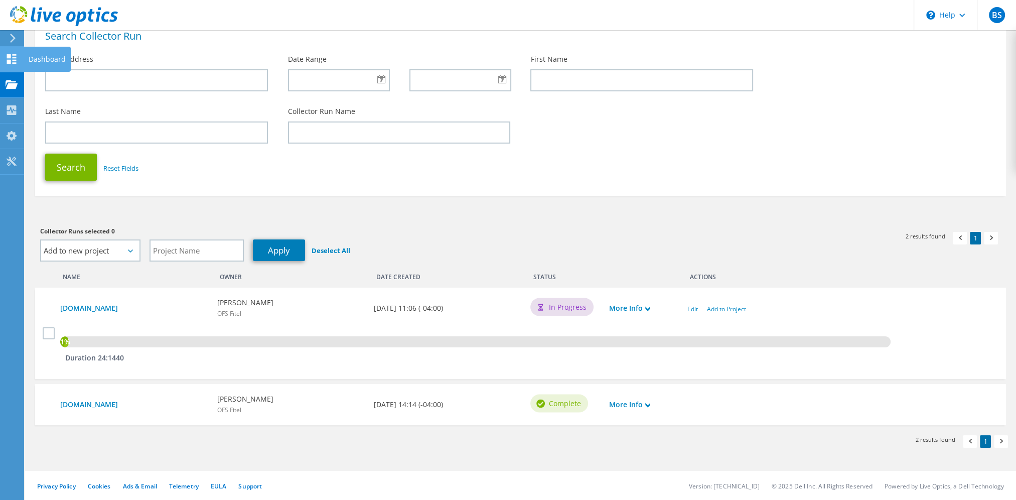
click at [10, 54] on use at bounding box center [12, 59] width 10 height 10
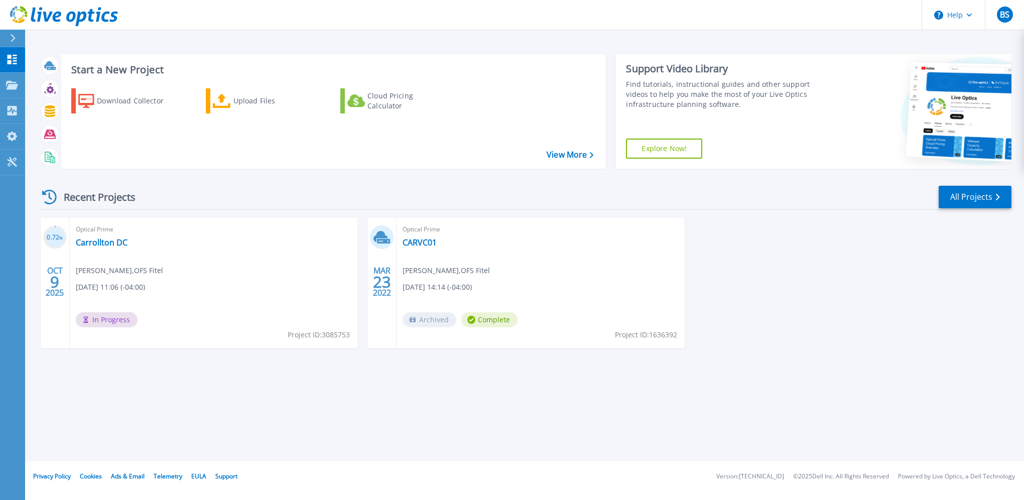
click at [6, 34] on button at bounding box center [12, 39] width 25 height 18
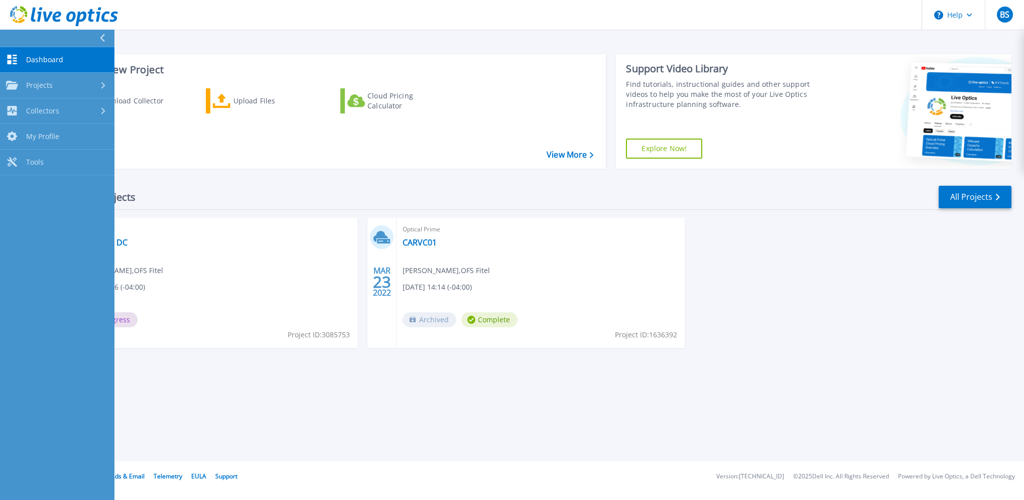
click at [106, 34] on div at bounding box center [106, 38] width 16 height 17
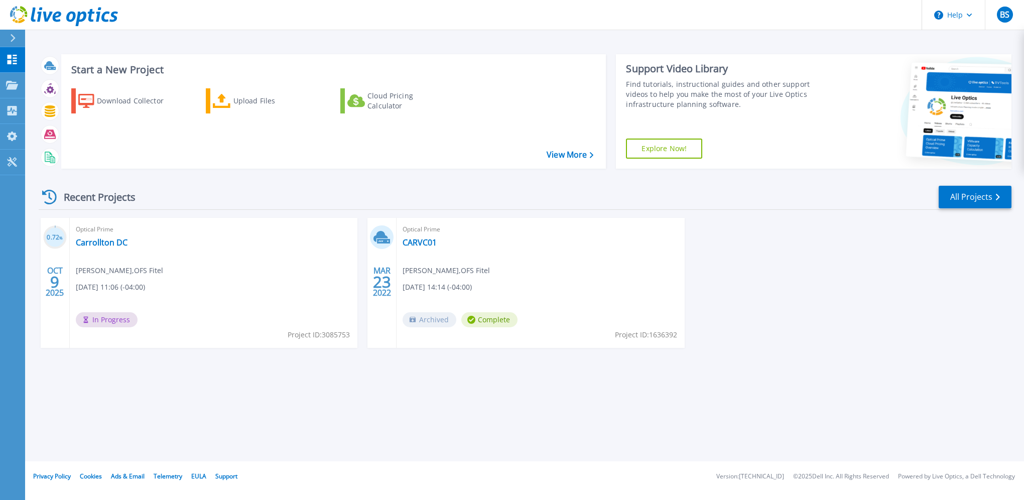
click at [857, 285] on div "0.72 % OCT 9 2025 Optical Prime Carrollton DC Billy Stephens , OFS Fitel 10/09/…" at bounding box center [521, 293] width 981 height 150
click at [379, 425] on div "Start a New Project Download Collector Upload Files Cloud Pricing Calculator Vi…" at bounding box center [524, 230] width 999 height 461
click at [181, 301] on div "Optical Prime Carrollton DC [PERSON_NAME] , OFS Fitel [DATE] 11:06 (-04:00) In …" at bounding box center [214, 283] width 288 height 130
click at [419, 237] on link "CARVC01" at bounding box center [419, 242] width 34 height 10
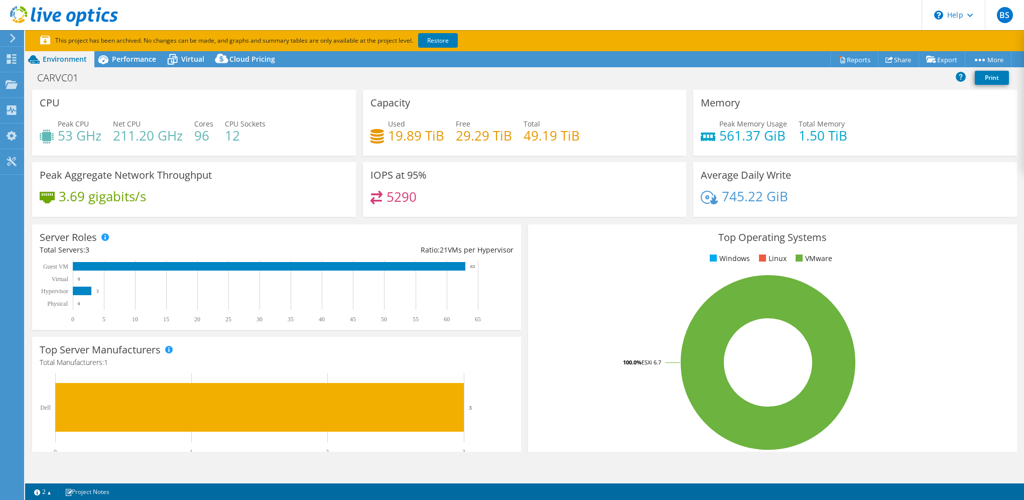
select select "USD"
